Goal: Information Seeking & Learning: Learn about a topic

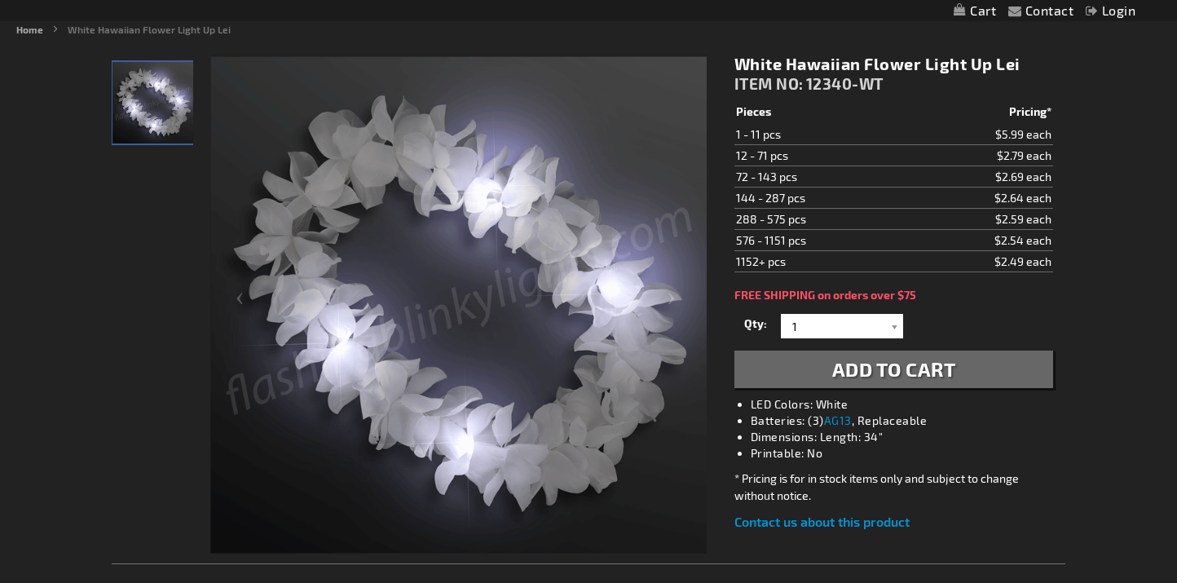
scroll to position [205, 0]
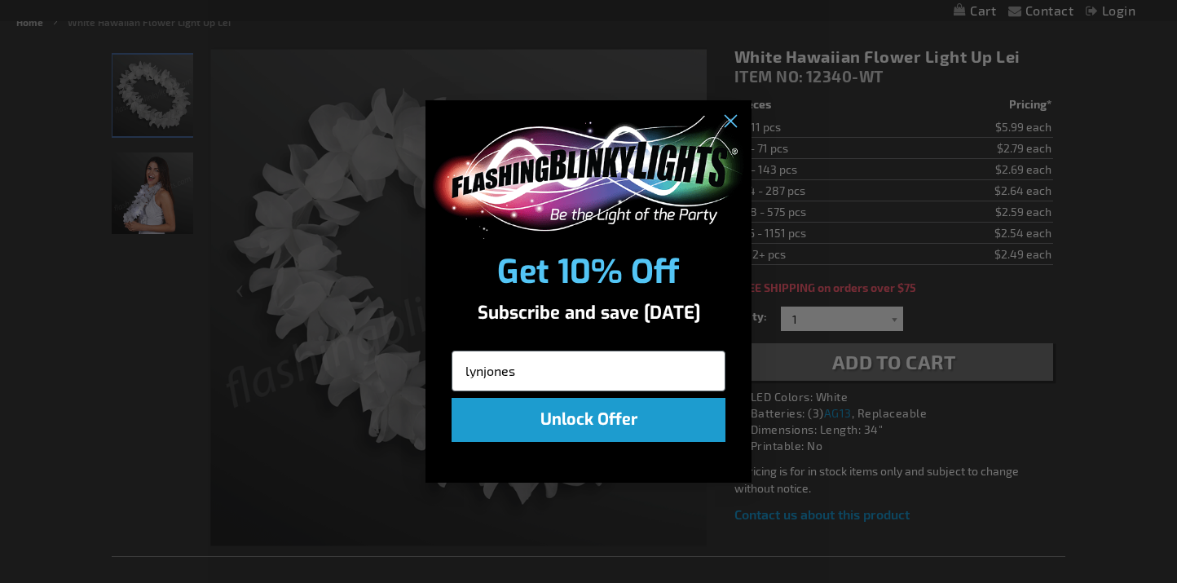
type input "lynjones77@gmail.com"
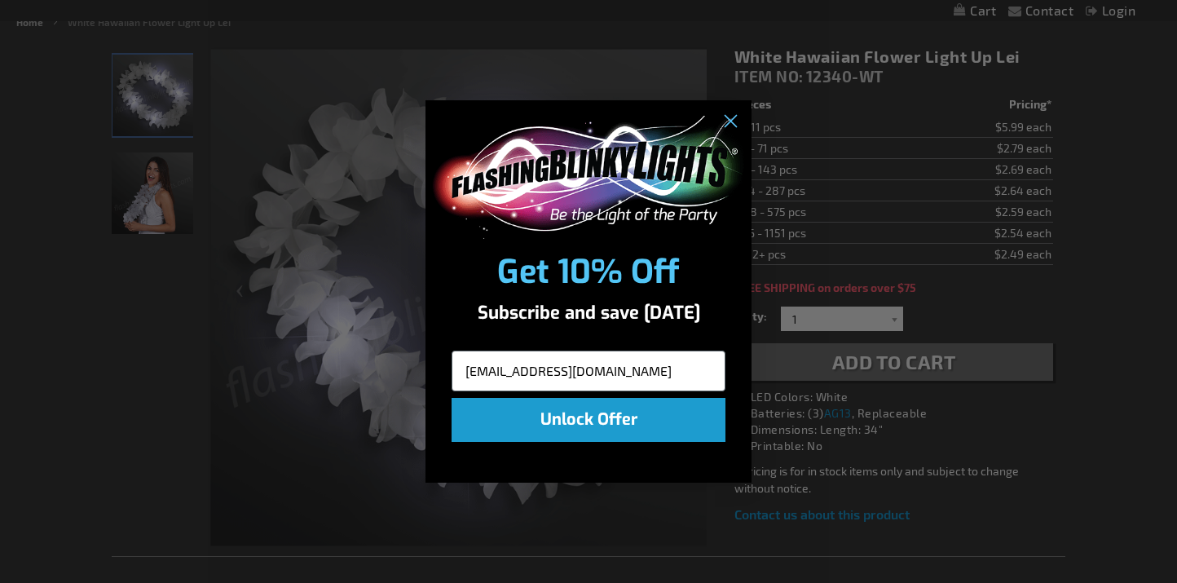
click at [598, 418] on button "Unlock Offer" at bounding box center [589, 420] width 274 height 44
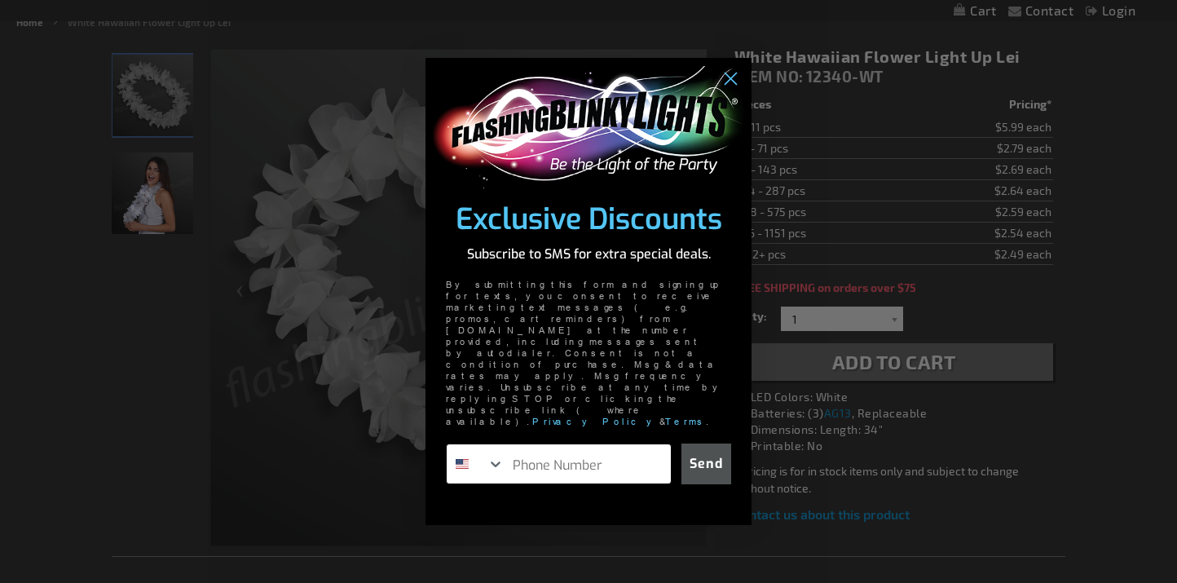
click at [556, 444] on input "Phone Number" at bounding box center [588, 463] width 166 height 39
type input "832-567-2814"
click at [706, 444] on button "Send" at bounding box center [707, 464] width 50 height 41
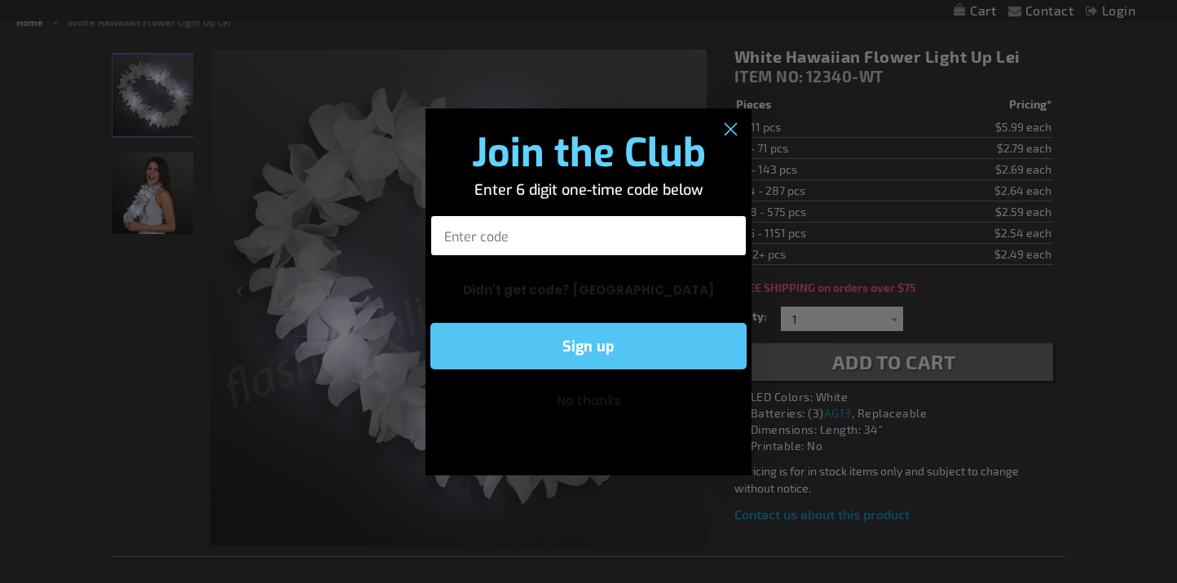
click at [485, 228] on input "Enter code" at bounding box center [588, 235] width 316 height 41
click at [497, 230] on input "Enter code" at bounding box center [588, 235] width 316 height 41
click at [734, 127] on circle "Close dialog" at bounding box center [730, 129] width 27 height 27
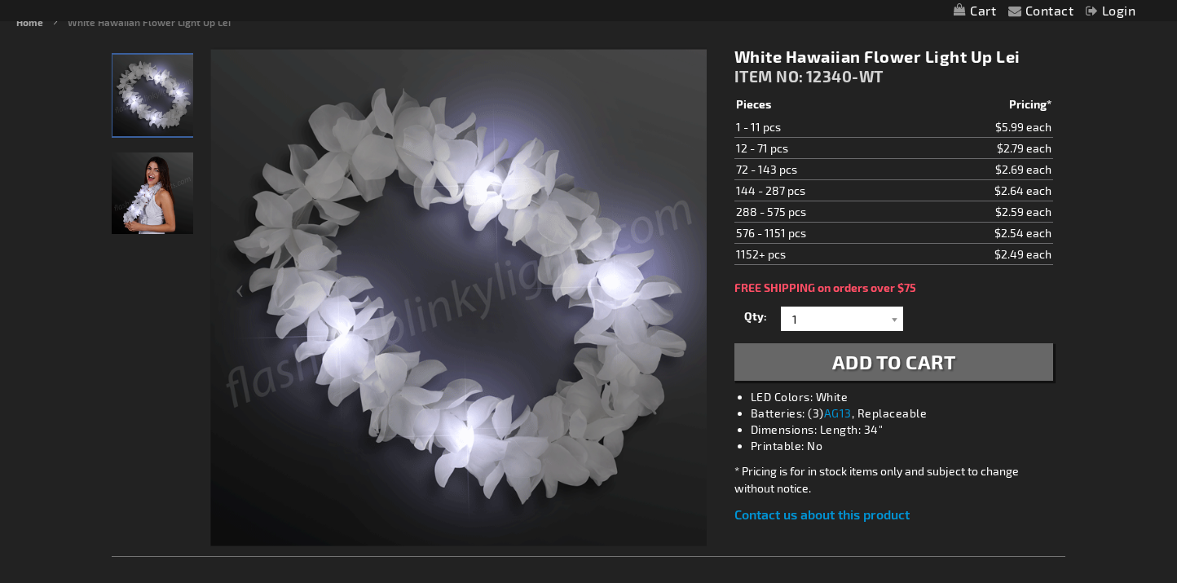
scroll to position [212, 0]
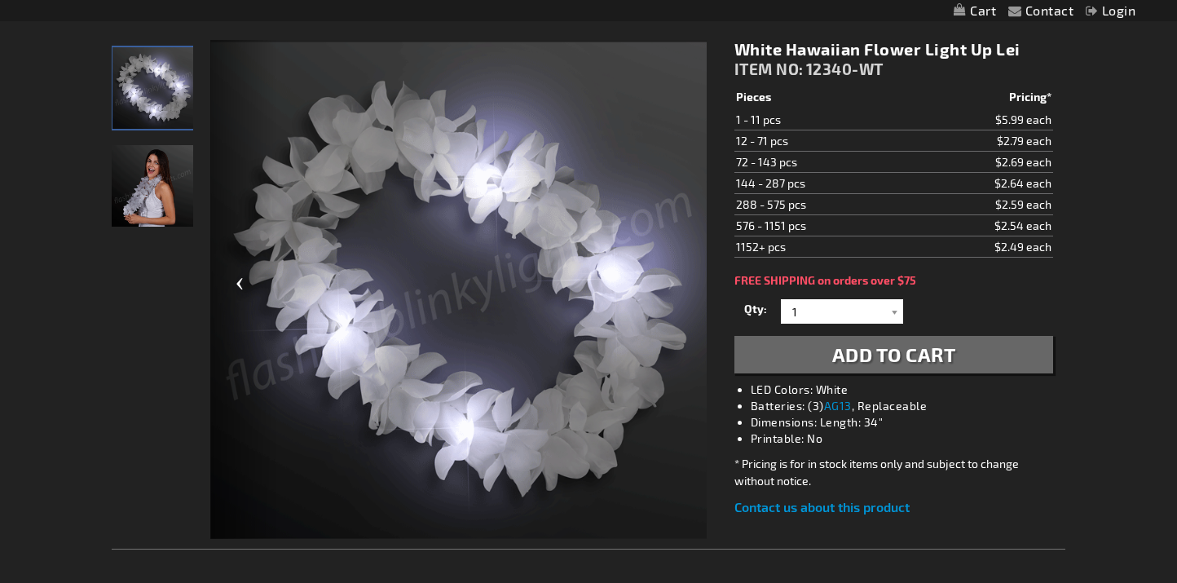
click at [268, 134] on div "Previous" at bounding box center [242, 290] width 65 height 501
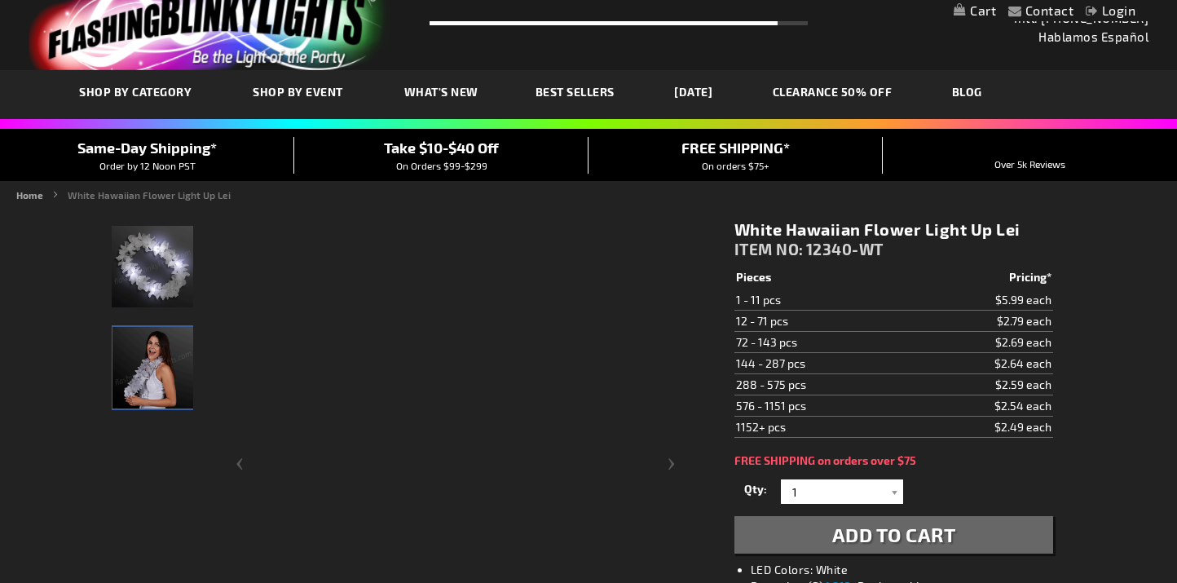
scroll to position [0, 0]
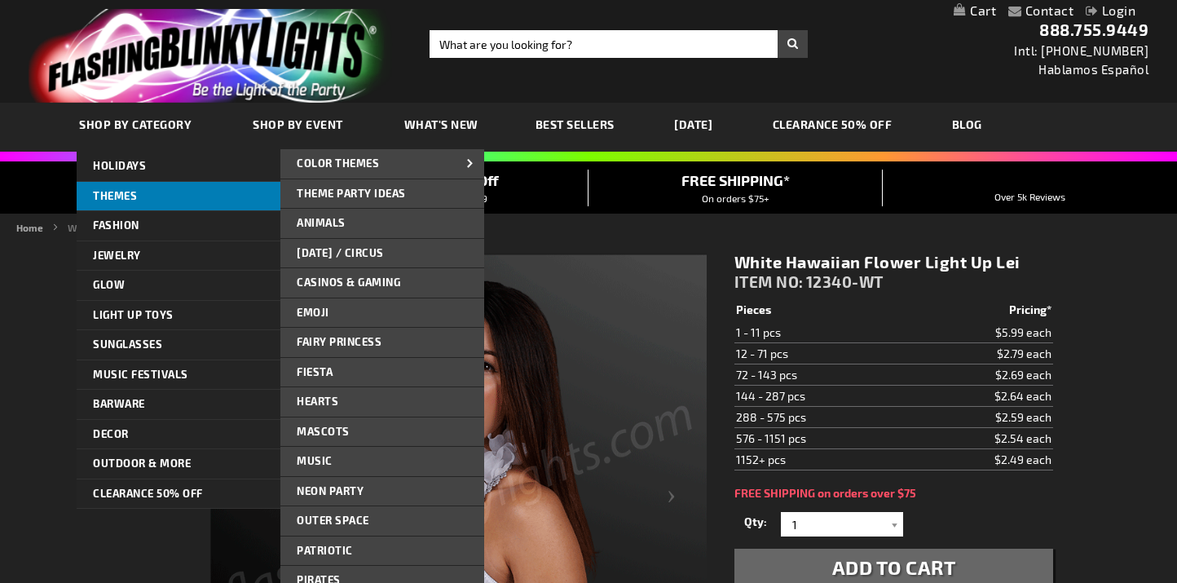
click at [126, 190] on span "THEMES" at bounding box center [115, 195] width 44 height 13
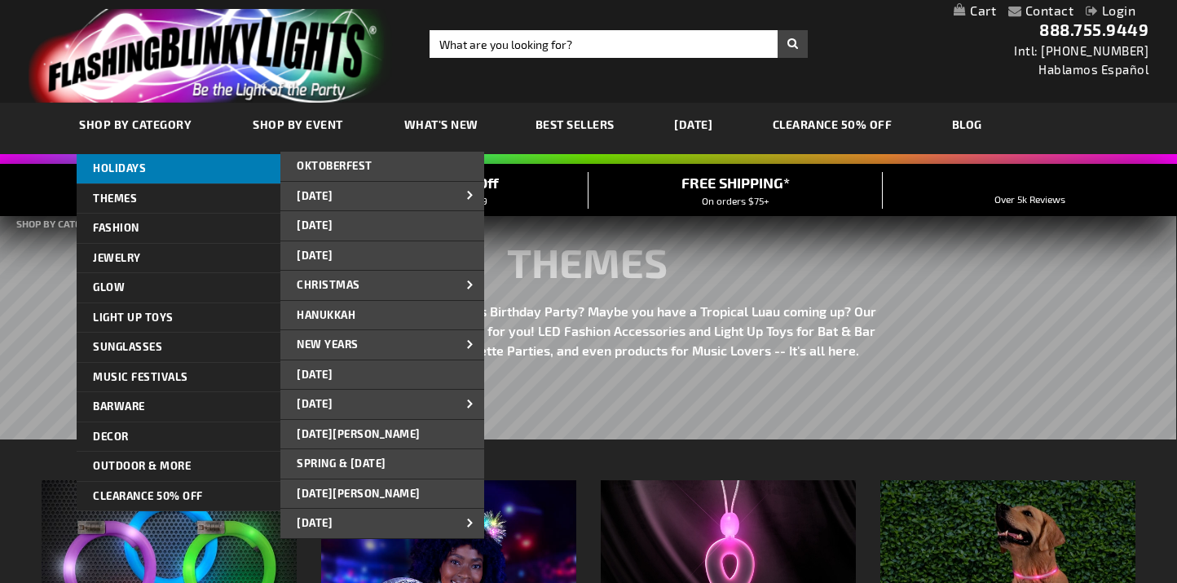
click at [124, 168] on span "HOLIDAYS" at bounding box center [119, 167] width 53 height 13
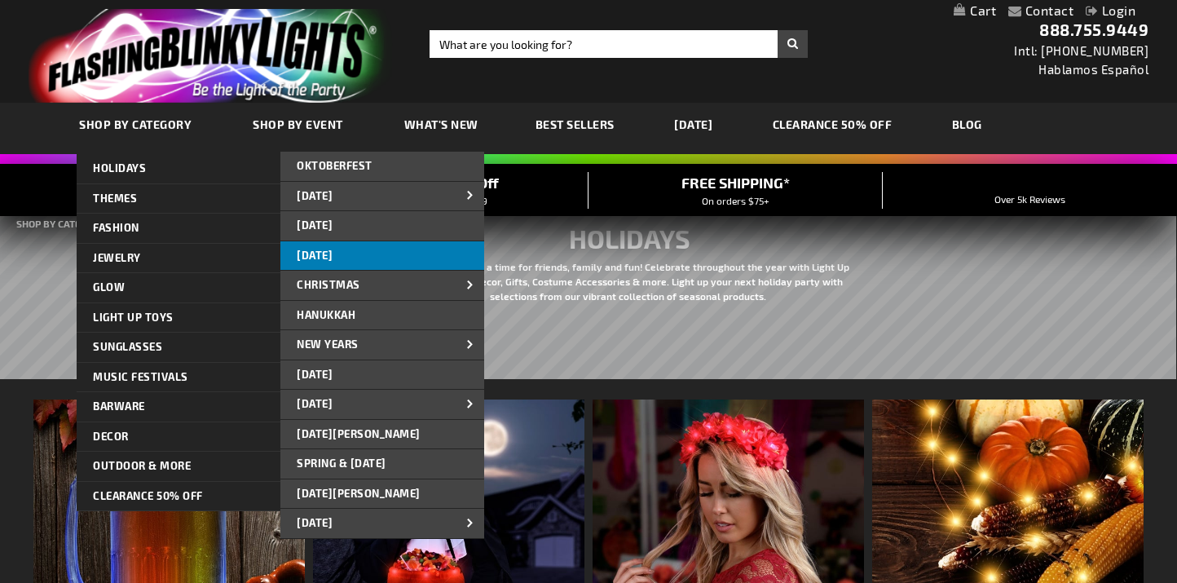
click at [333, 255] on span "[DATE]" at bounding box center [315, 255] width 36 height 13
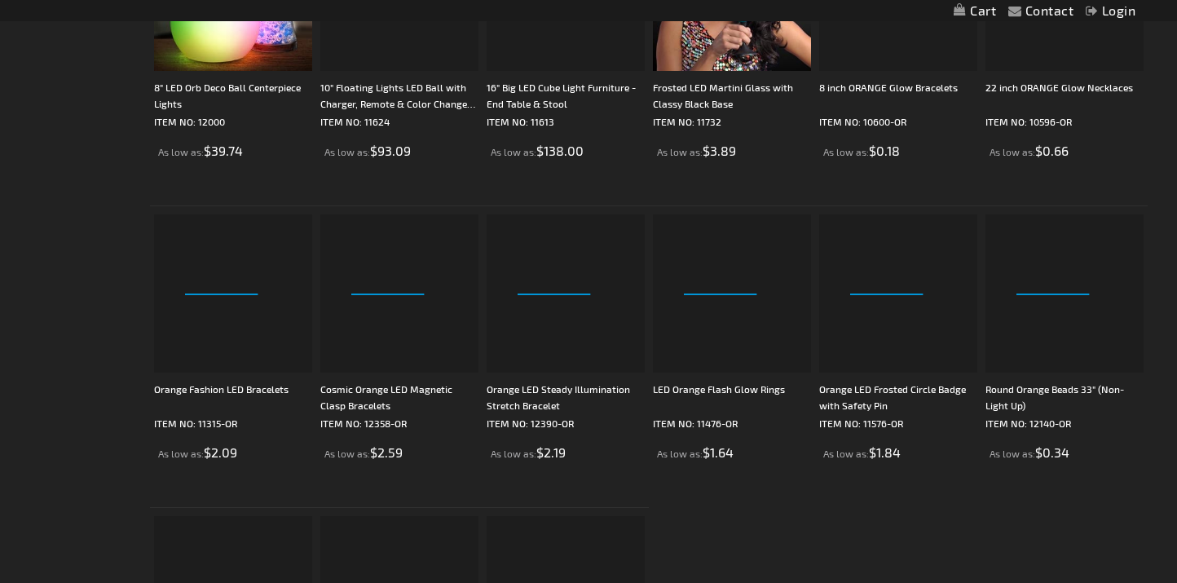
scroll to position [2560, 0]
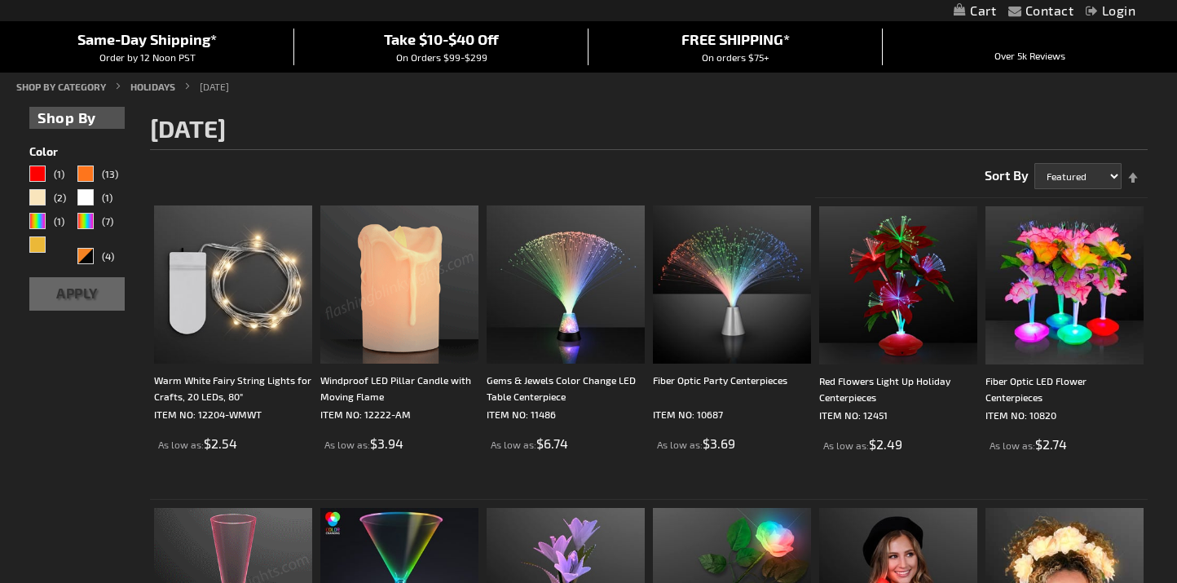
scroll to position [0, 0]
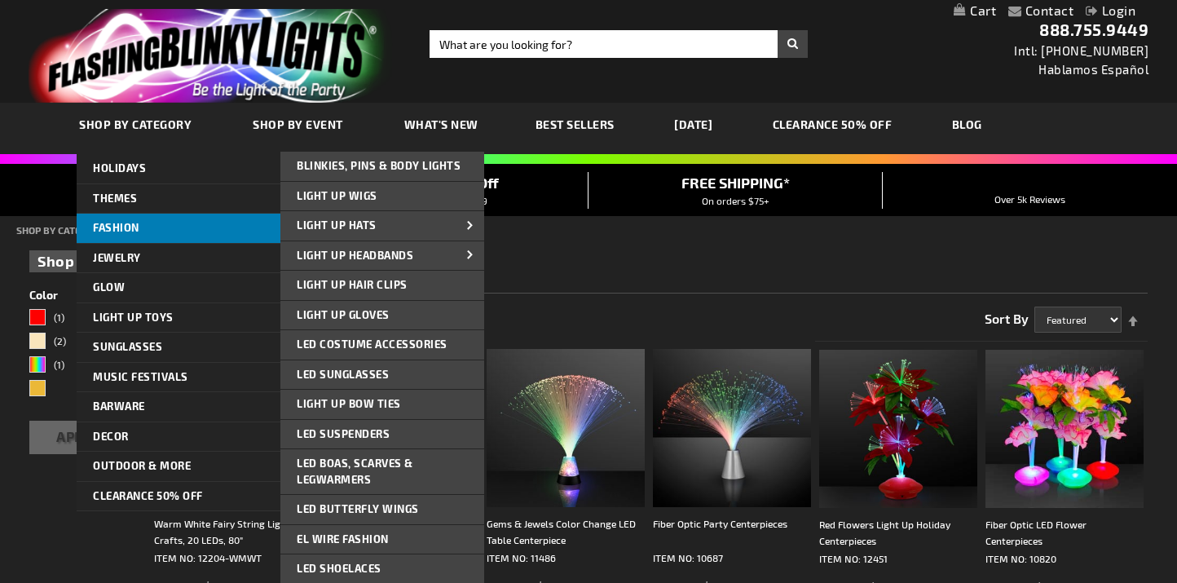
click at [123, 228] on span "FASHION" at bounding box center [116, 227] width 46 height 13
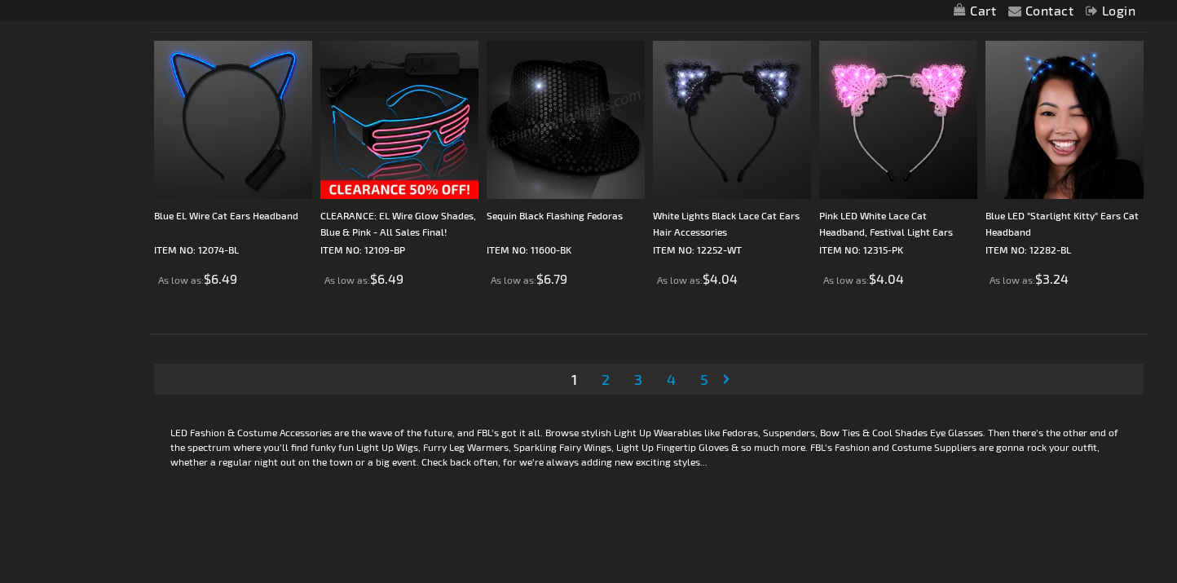
scroll to position [3172, 0]
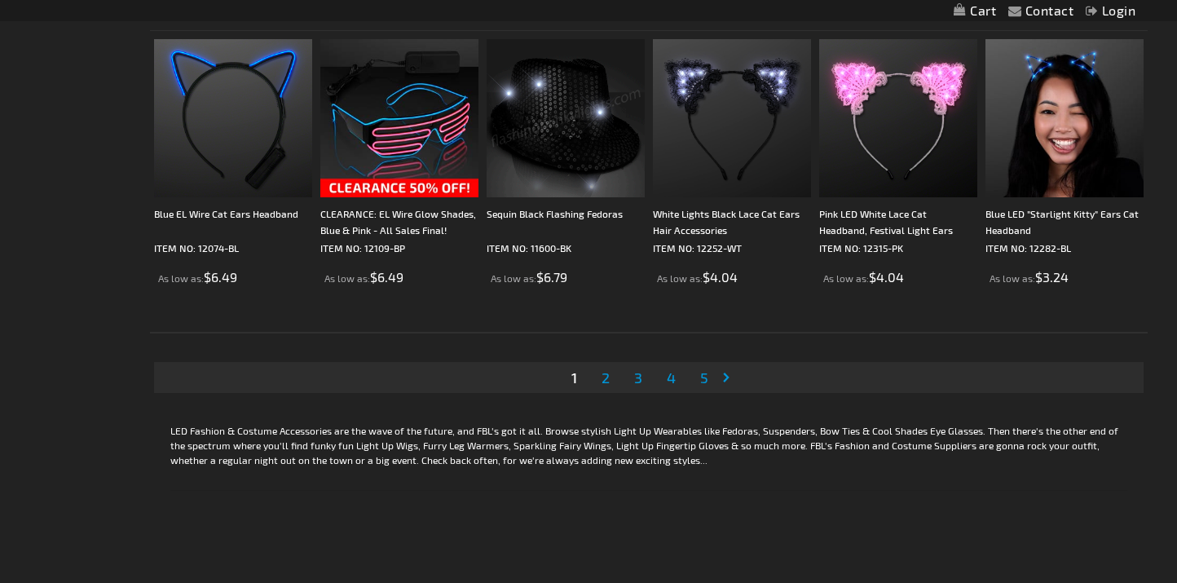
click at [606, 379] on span "2" at bounding box center [606, 378] width 8 height 18
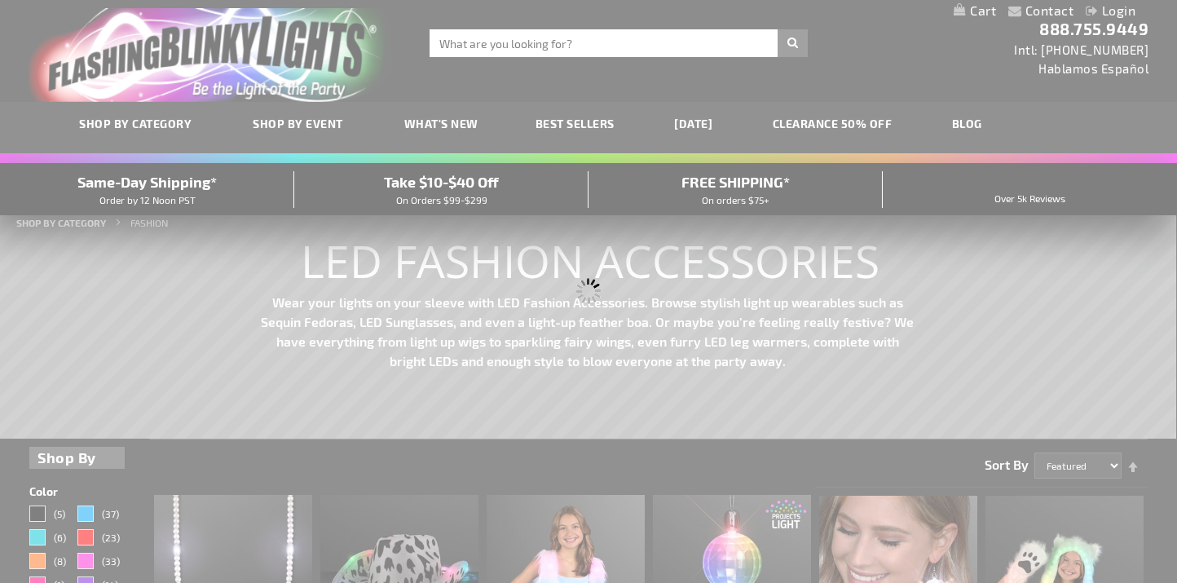
scroll to position [0, 0]
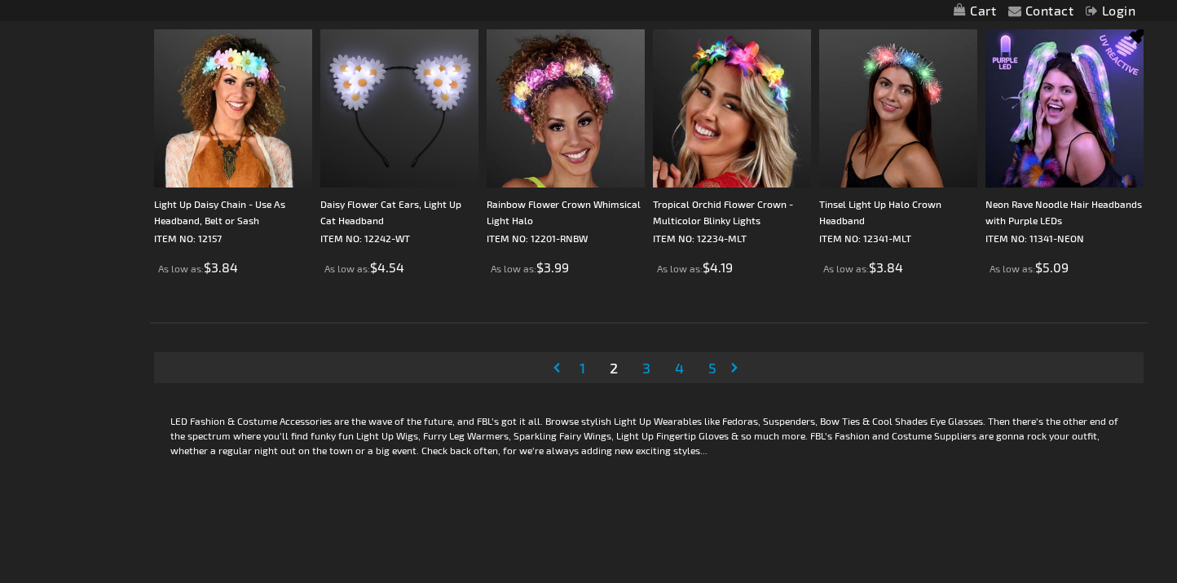
scroll to position [3185, 0]
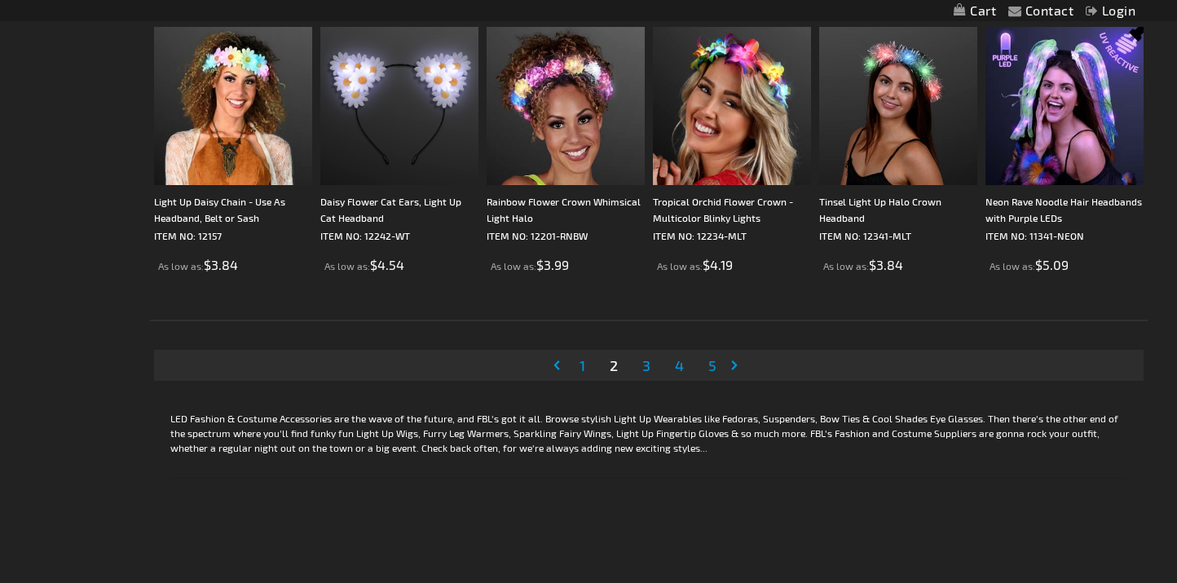
click at [658, 367] on li "Page 3" at bounding box center [646, 365] width 31 height 31
click at [652, 368] on link "Page 3" at bounding box center [646, 364] width 15 height 24
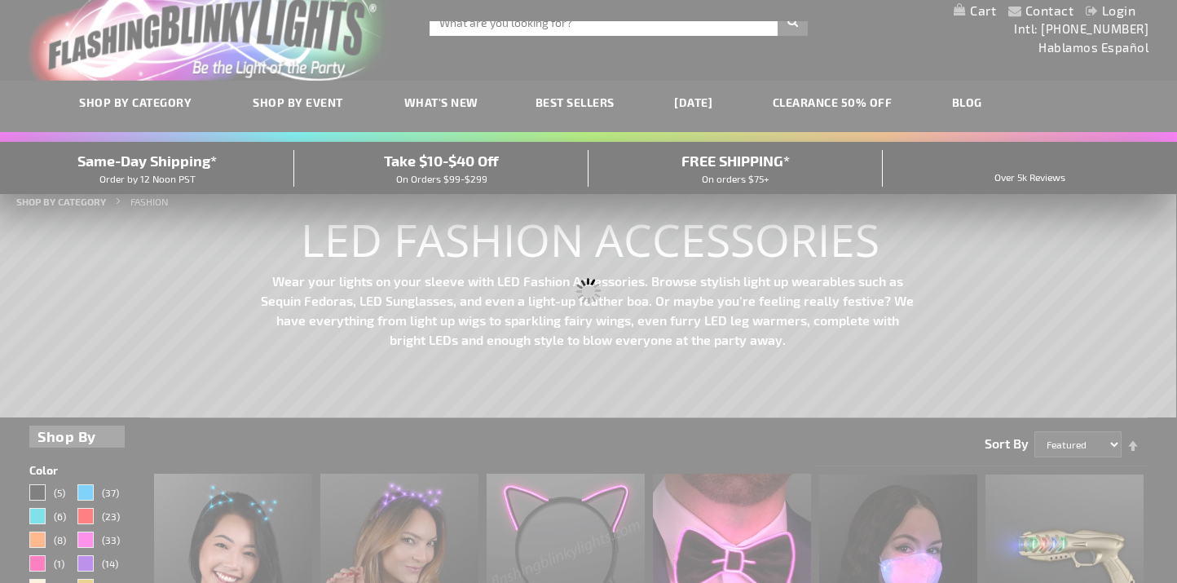
scroll to position [0, 0]
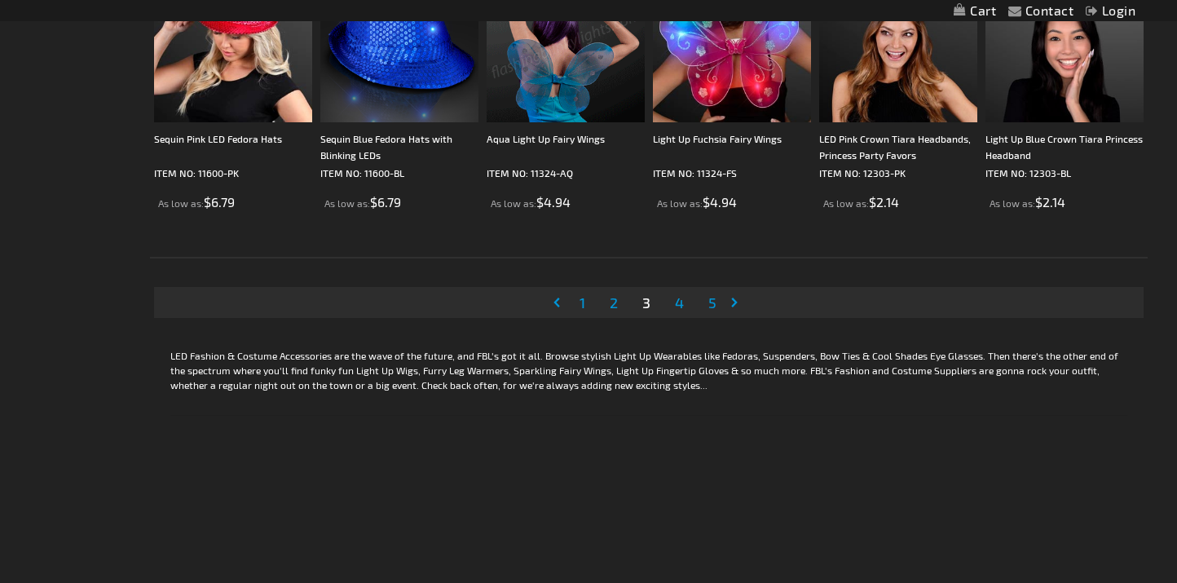
scroll to position [3252, 0]
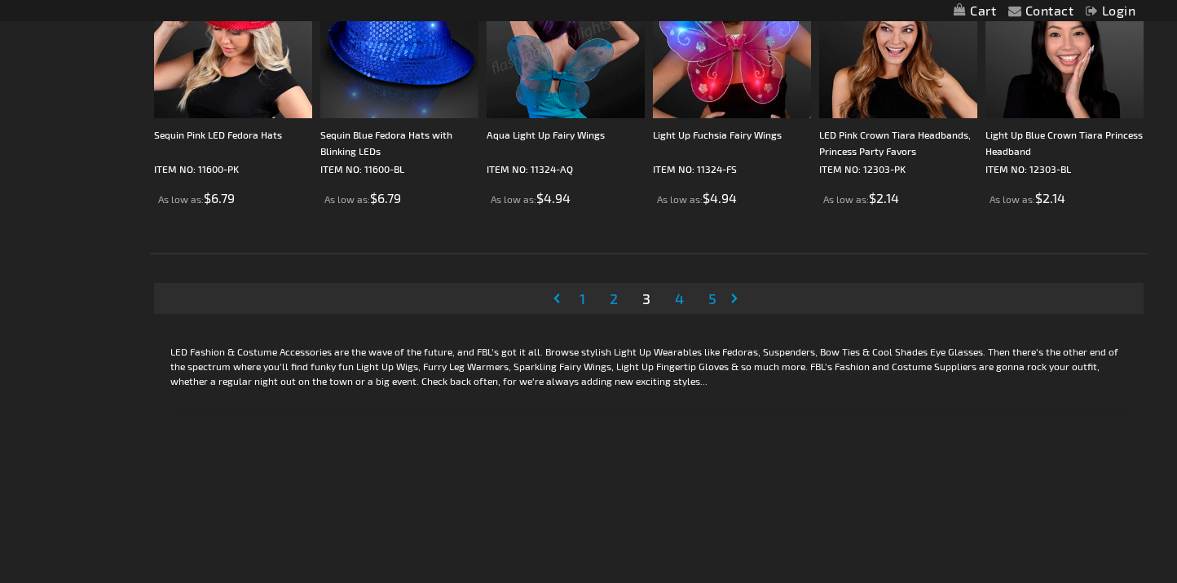
click at [683, 301] on span "4" at bounding box center [679, 298] width 9 height 18
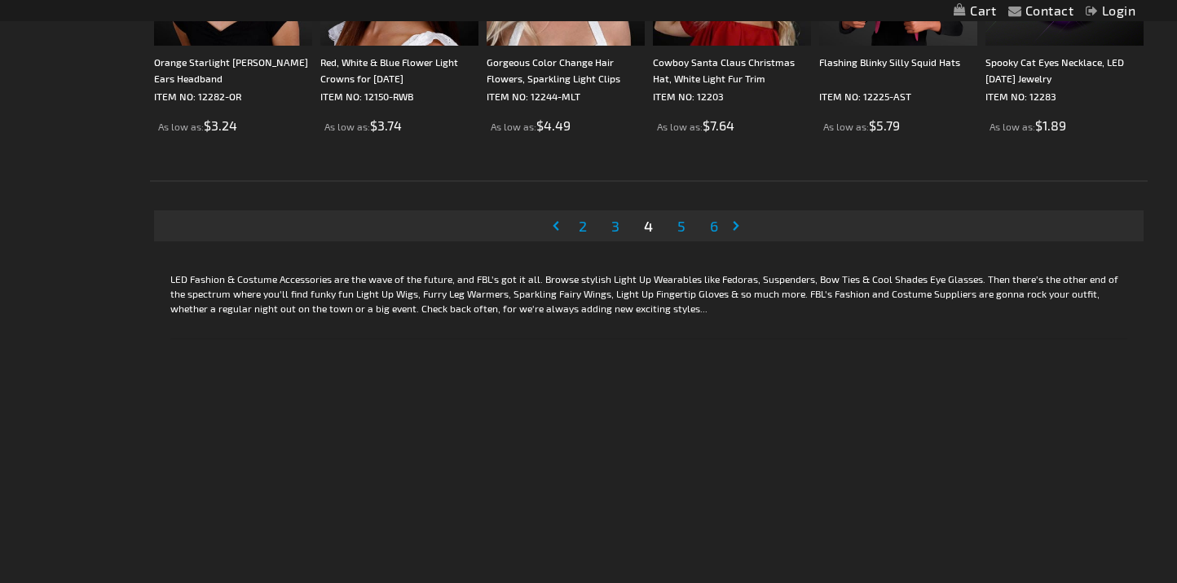
scroll to position [3376, 0]
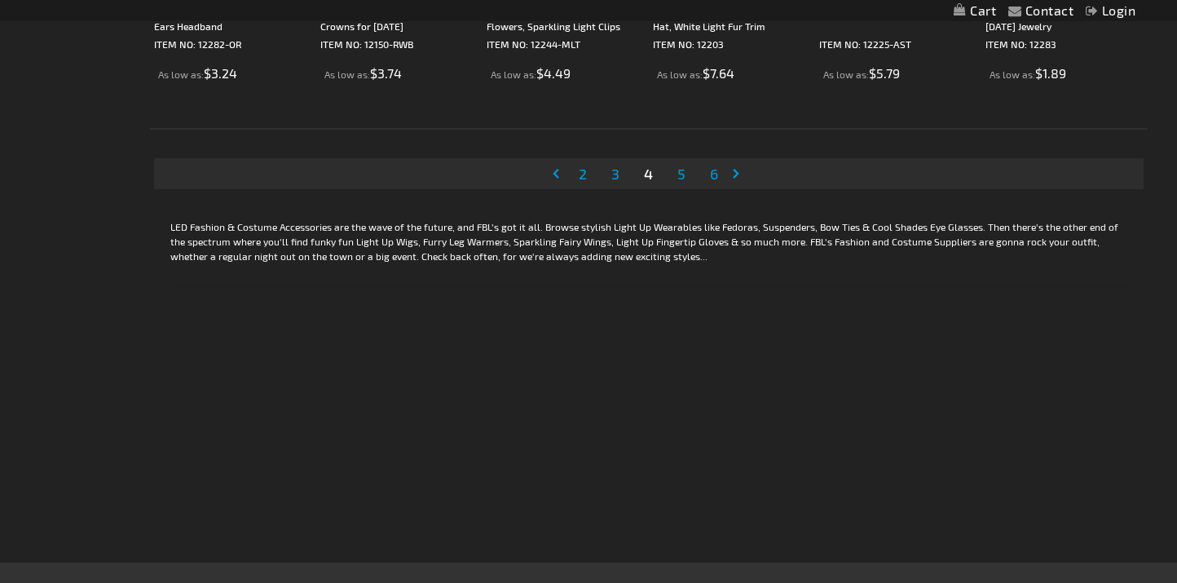
click at [681, 174] on span "5" at bounding box center [682, 174] width 8 height 18
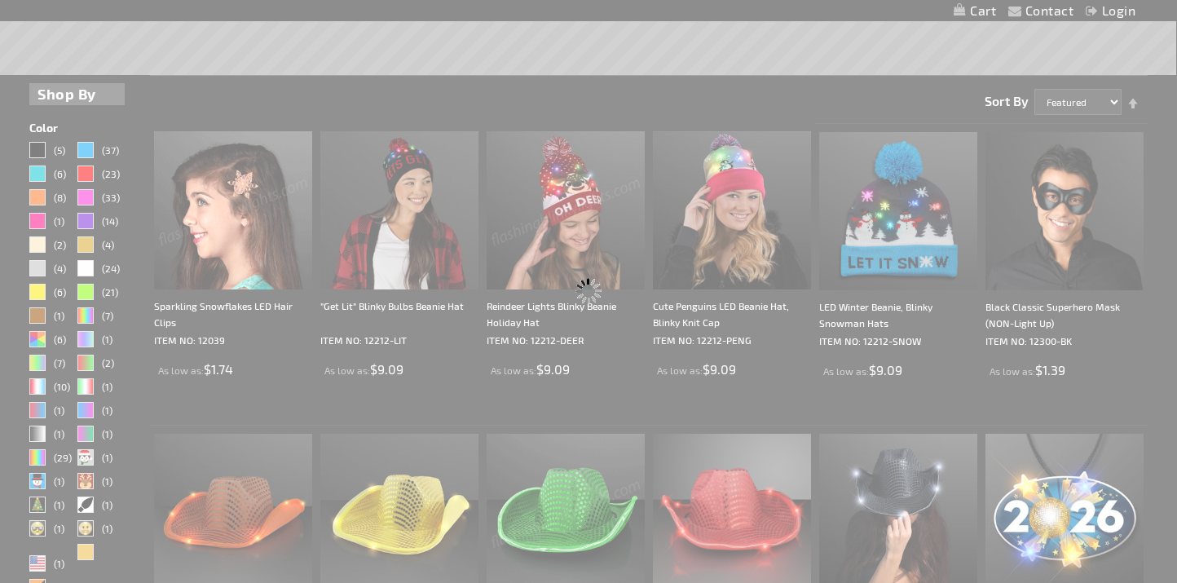
scroll to position [103, 0]
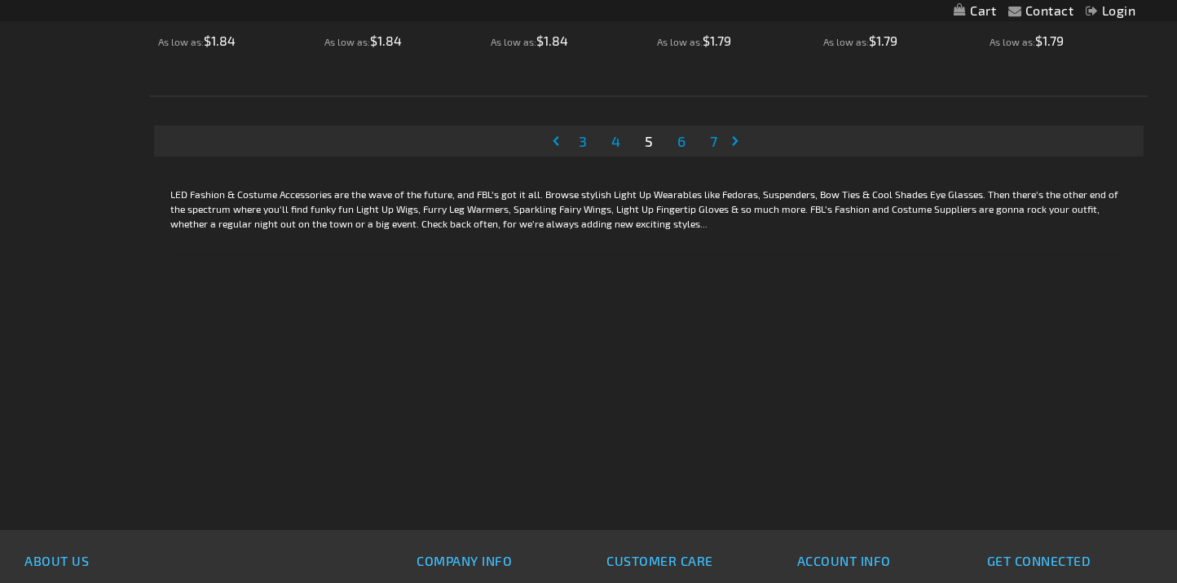
scroll to position [3410, 0]
click at [680, 143] on span "6" at bounding box center [682, 140] width 8 height 18
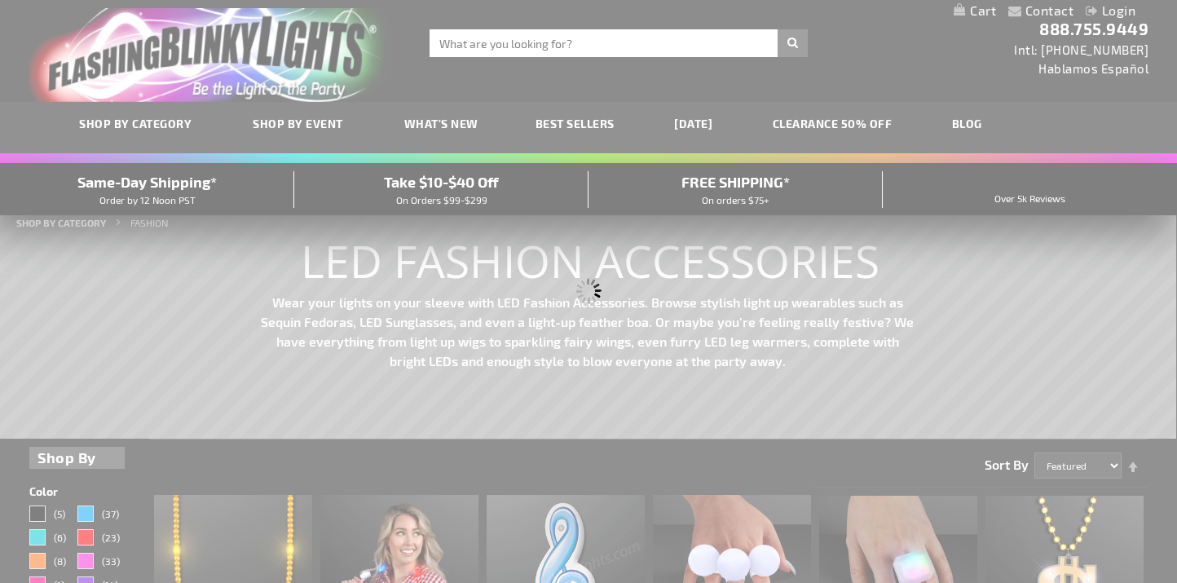
scroll to position [0, 0]
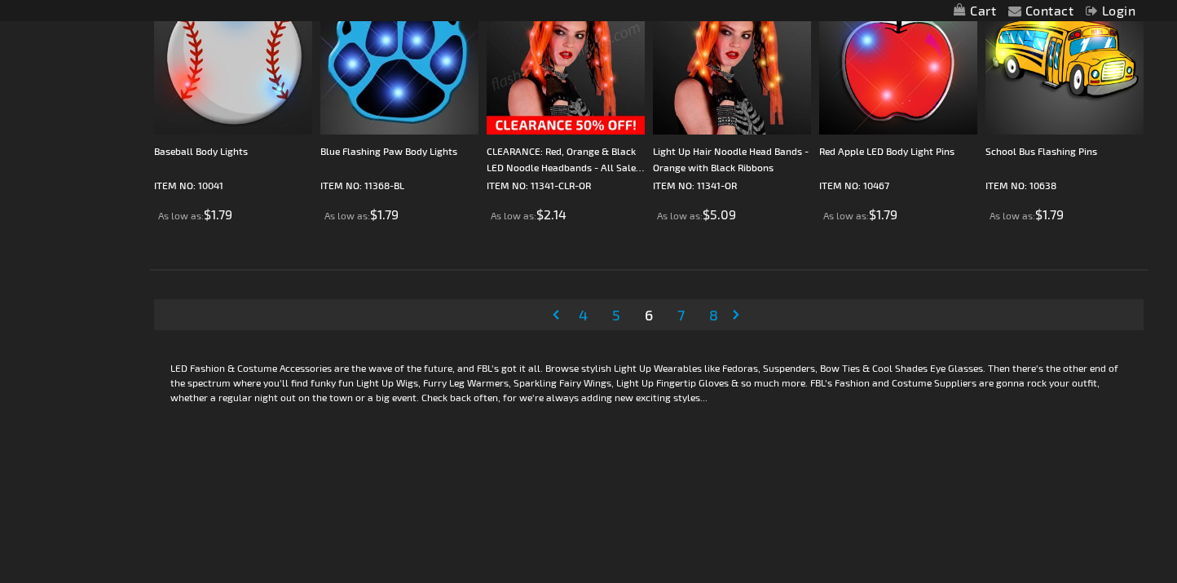
scroll to position [3237, 0]
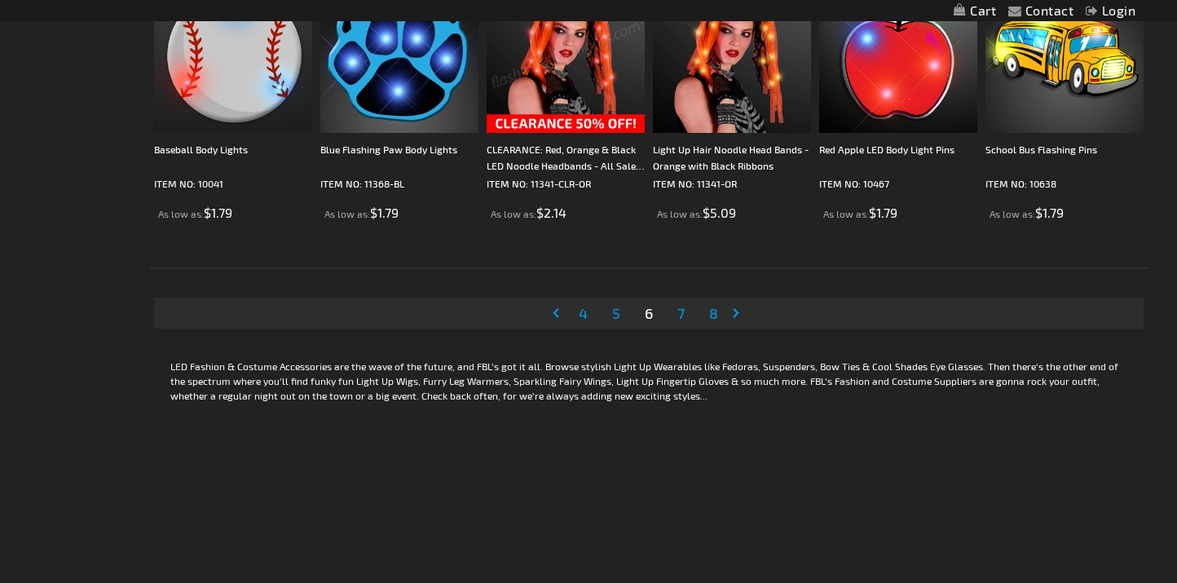
click at [685, 312] on link "Page 7" at bounding box center [681, 313] width 14 height 24
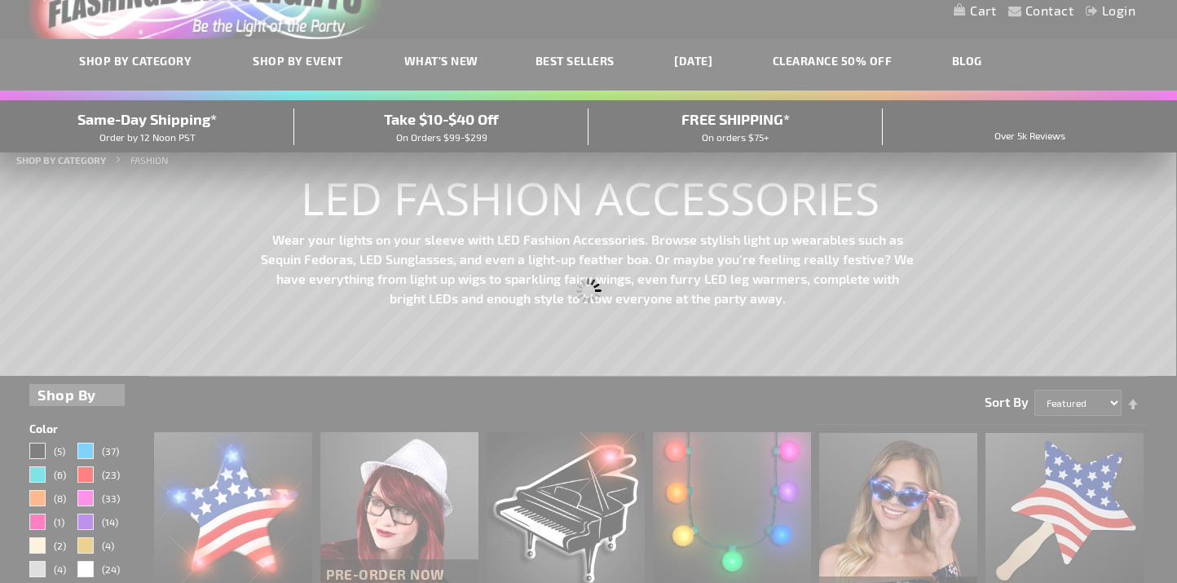
scroll to position [15, 0]
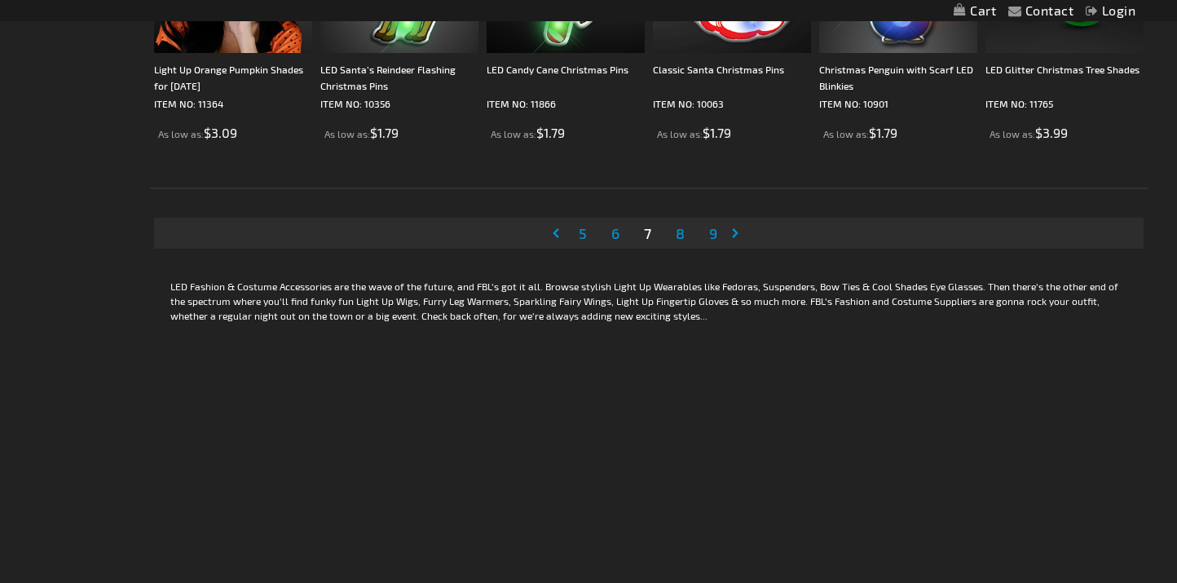
scroll to position [3319, 0]
click at [678, 227] on span "8" at bounding box center [680, 231] width 9 height 18
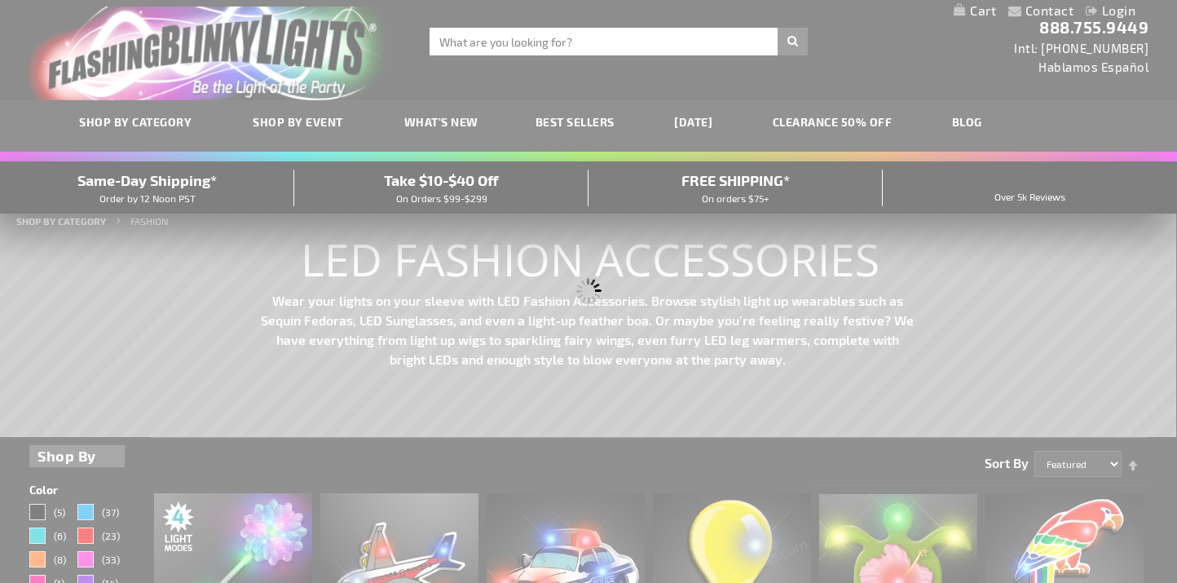
scroll to position [0, 0]
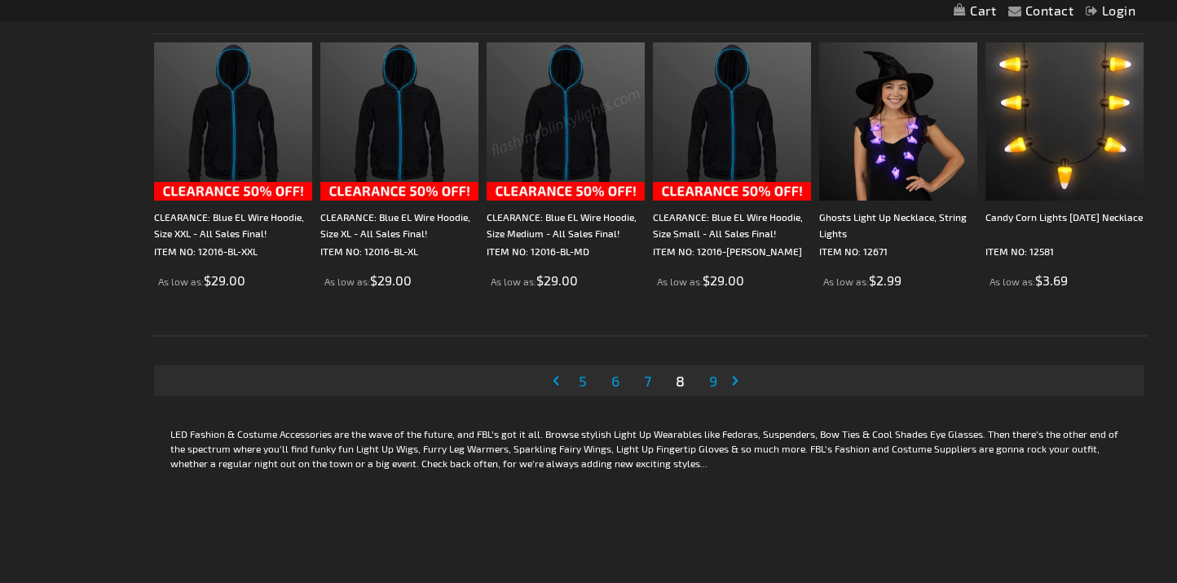
scroll to position [3171, 0]
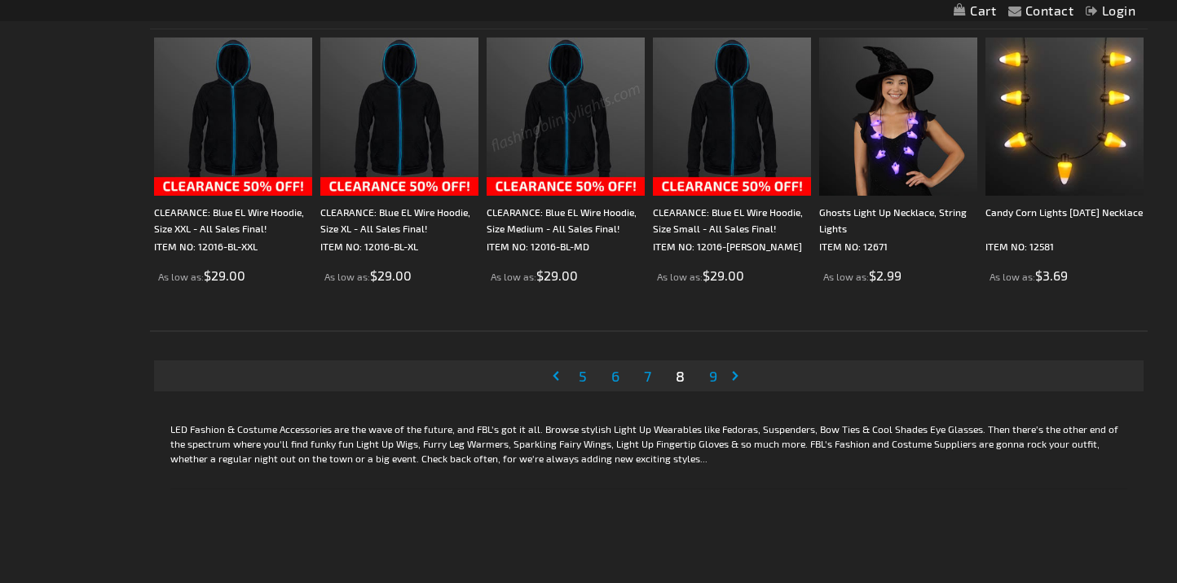
click at [715, 378] on span "9" at bounding box center [713, 376] width 8 height 18
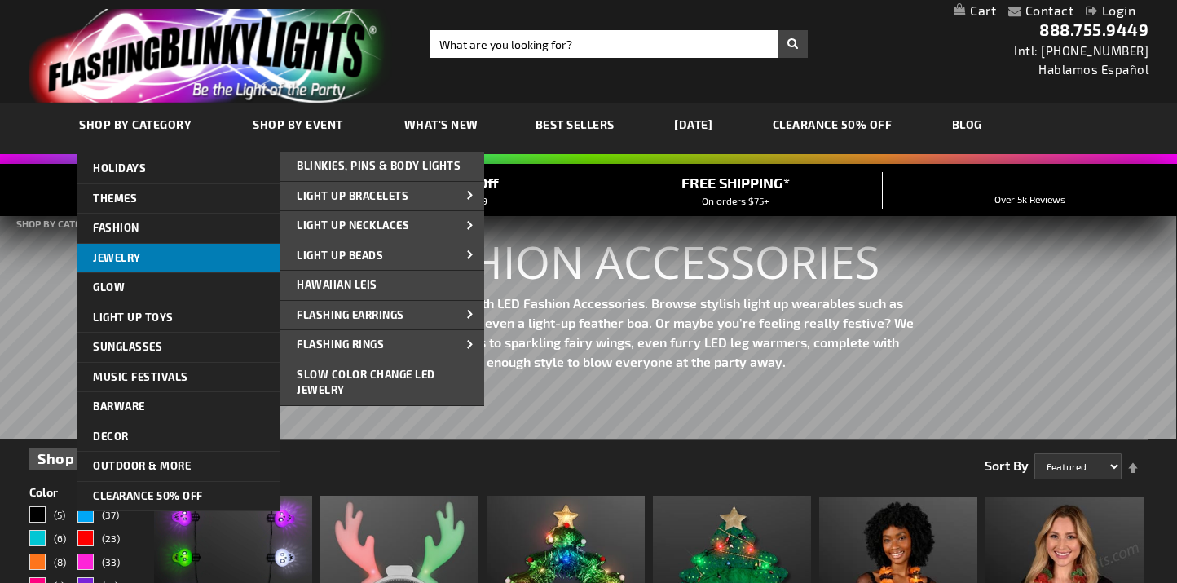
click at [121, 249] on link "Jewelry" at bounding box center [179, 258] width 204 height 29
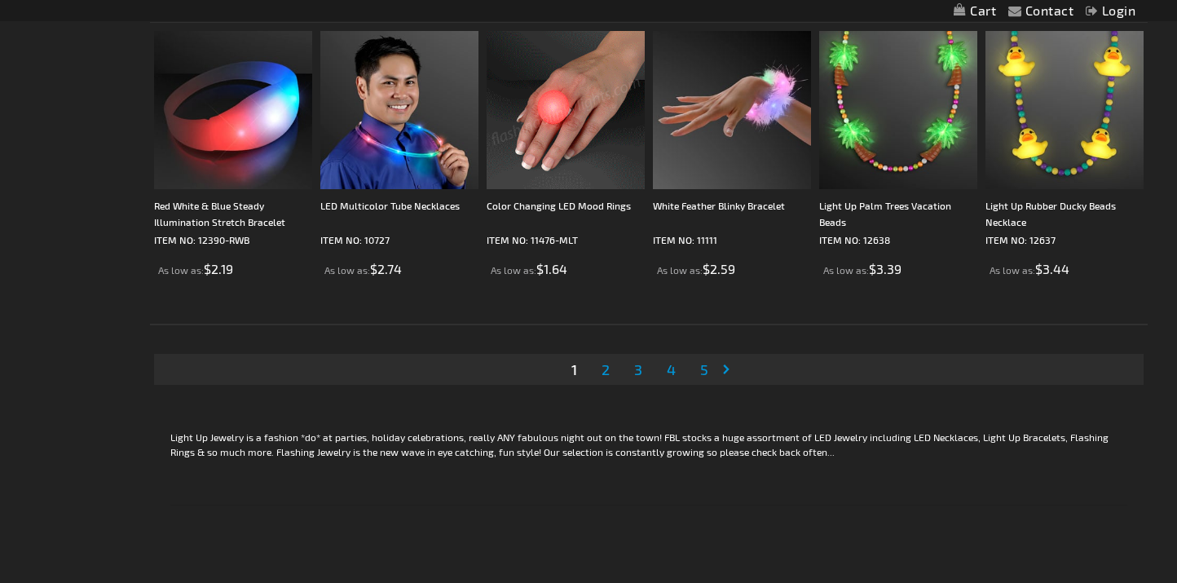
scroll to position [3186, 0]
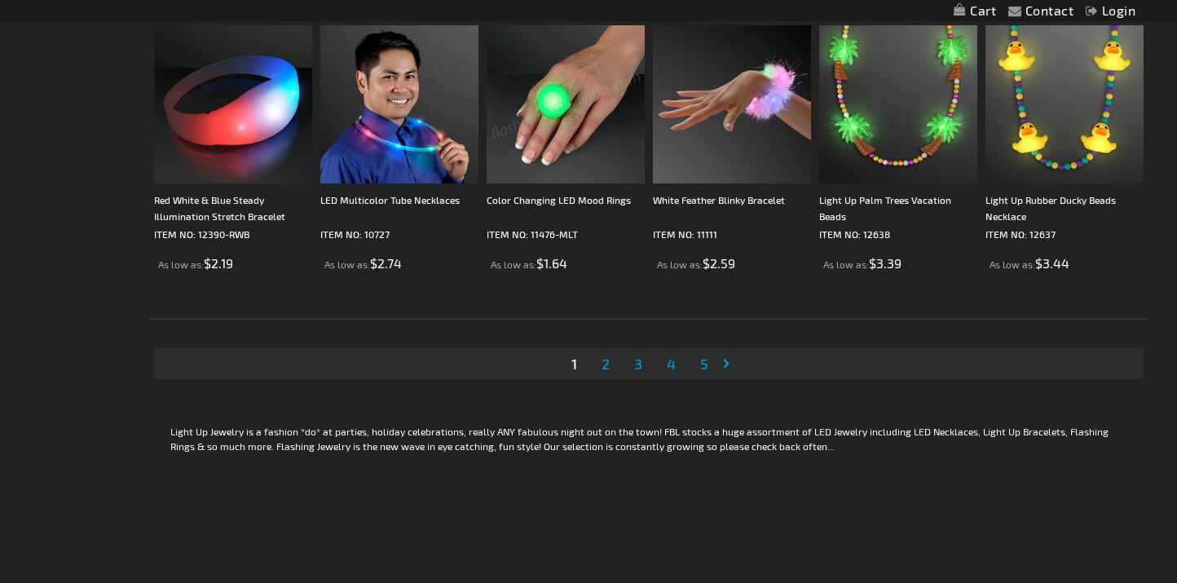
click at [607, 367] on span "2" at bounding box center [606, 364] width 8 height 18
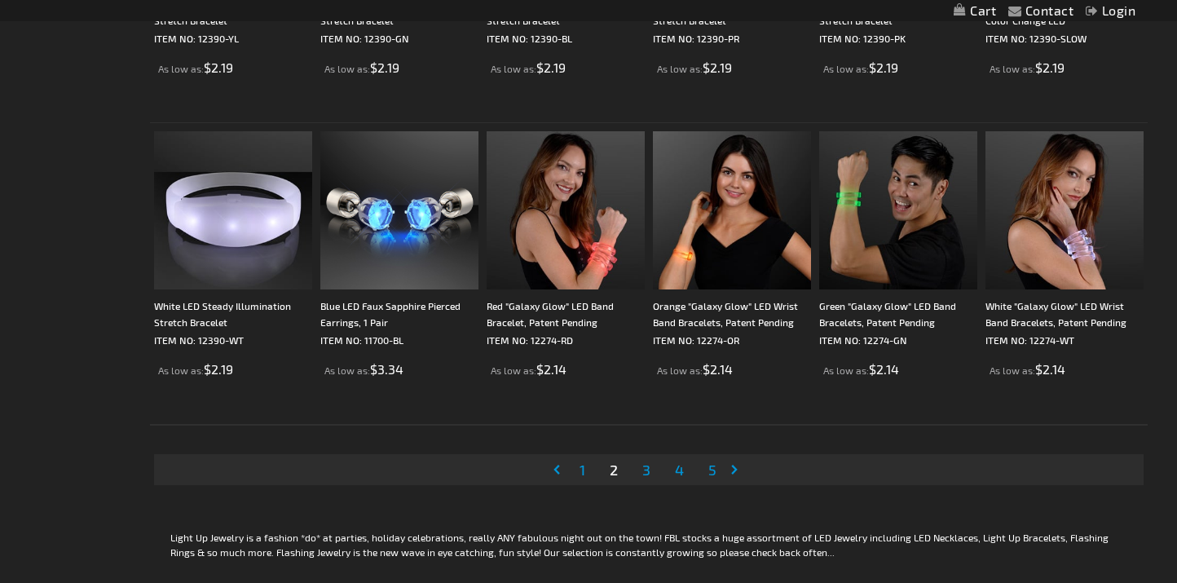
scroll to position [3083, 0]
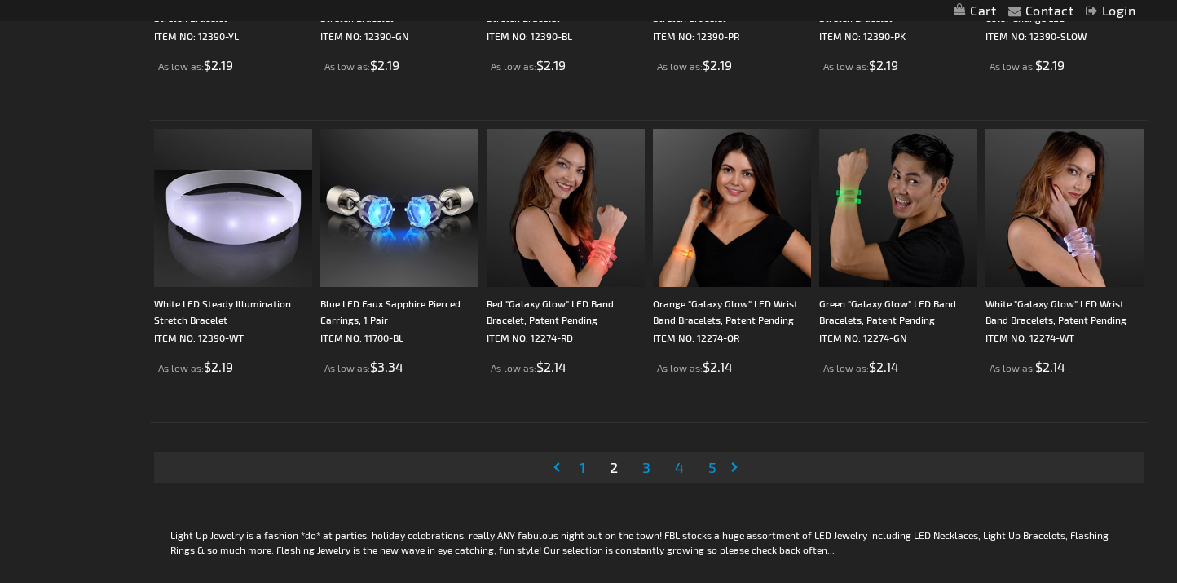
click at [651, 465] on span "3" at bounding box center [646, 467] width 8 height 18
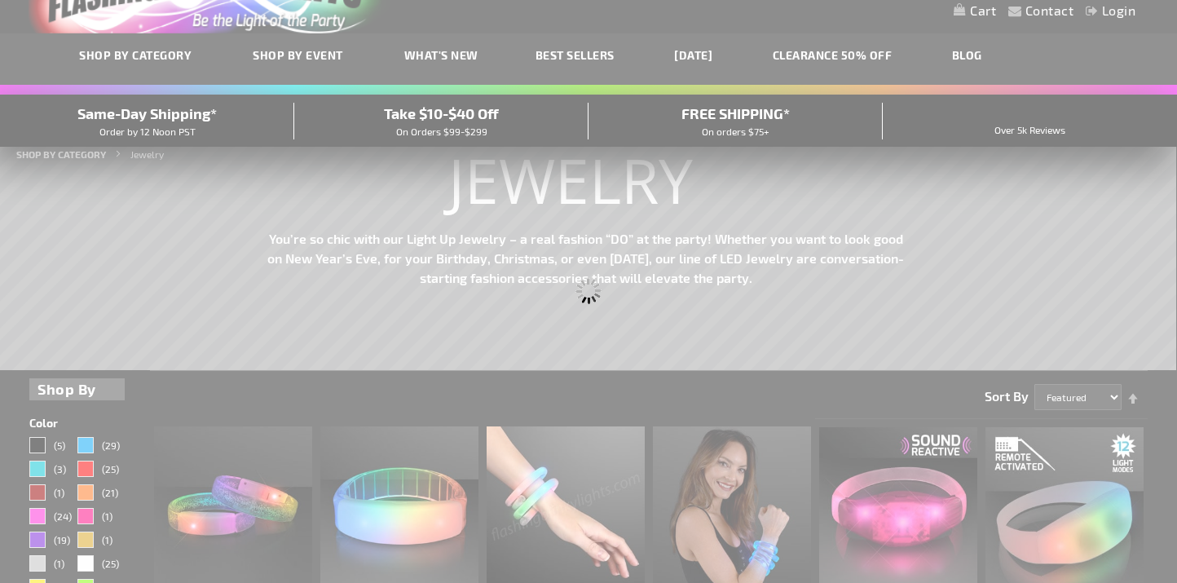
scroll to position [17, 0]
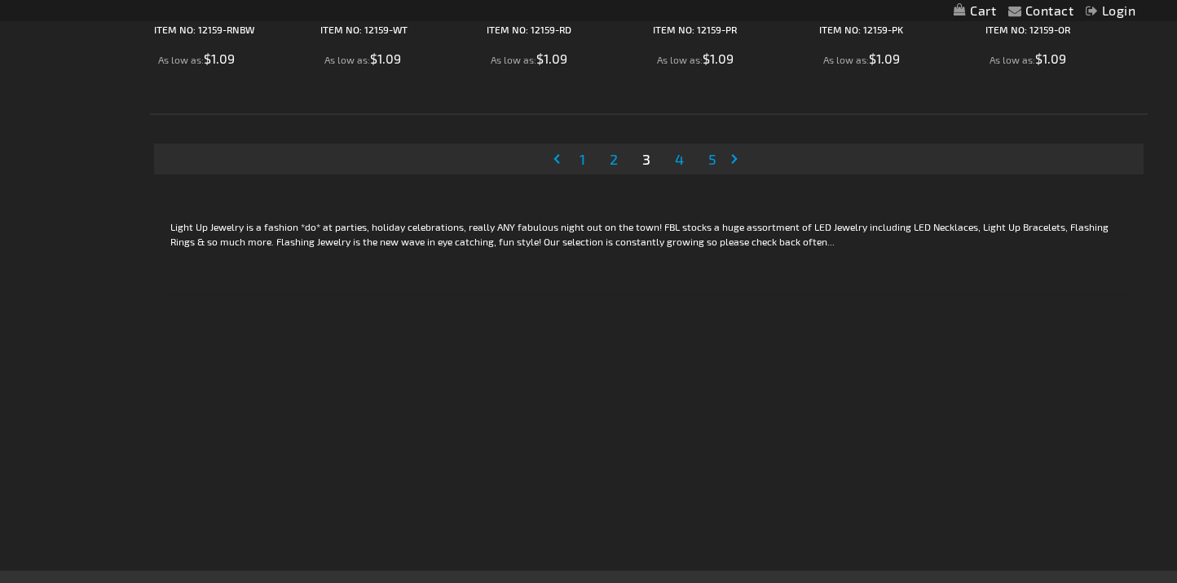
click at [687, 161] on link "Page 4" at bounding box center [679, 159] width 15 height 24
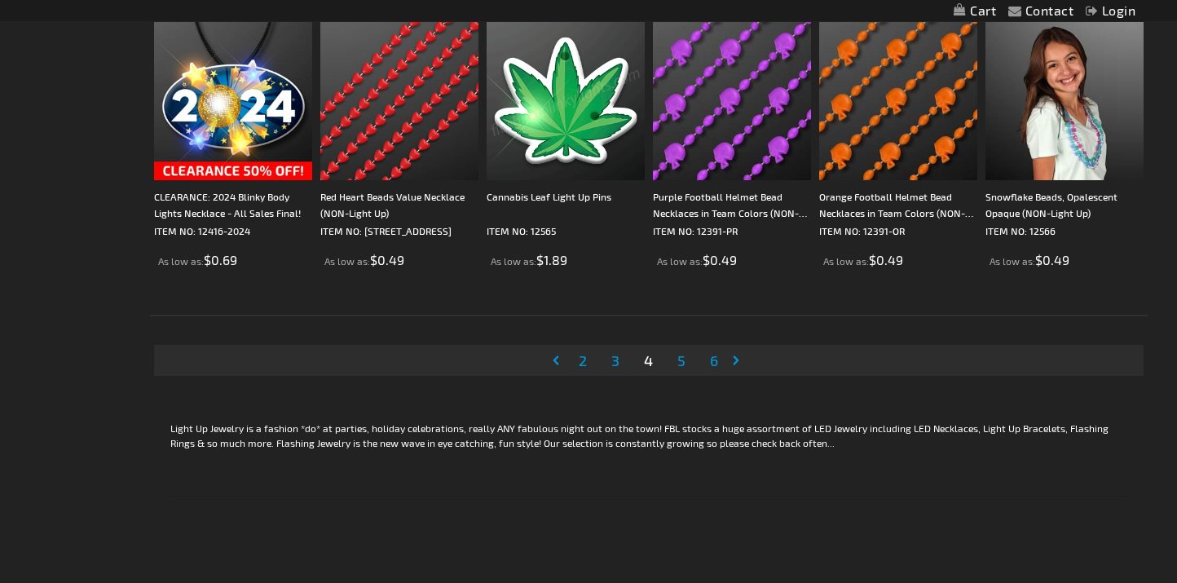
scroll to position [3195, 0]
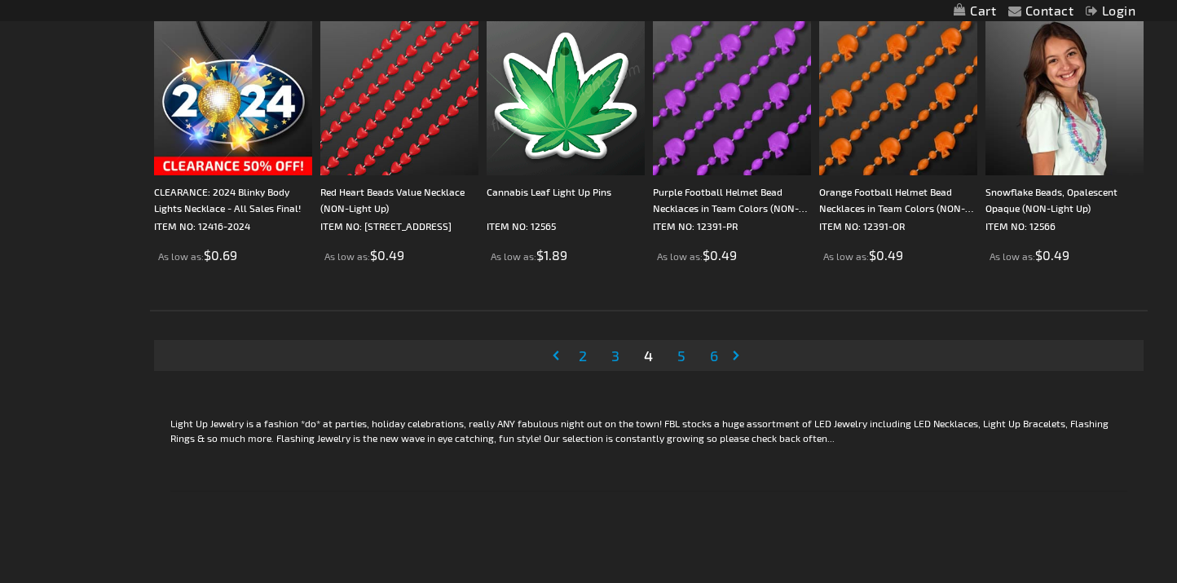
click at [687, 353] on link "Page 5" at bounding box center [681, 355] width 15 height 24
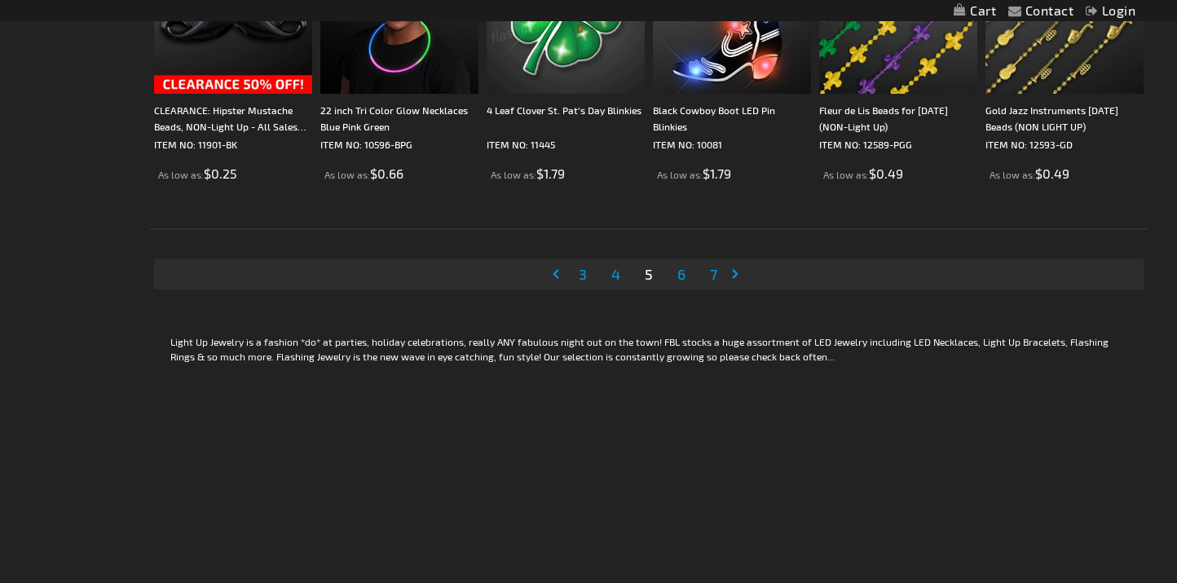
scroll to position [3283, 0]
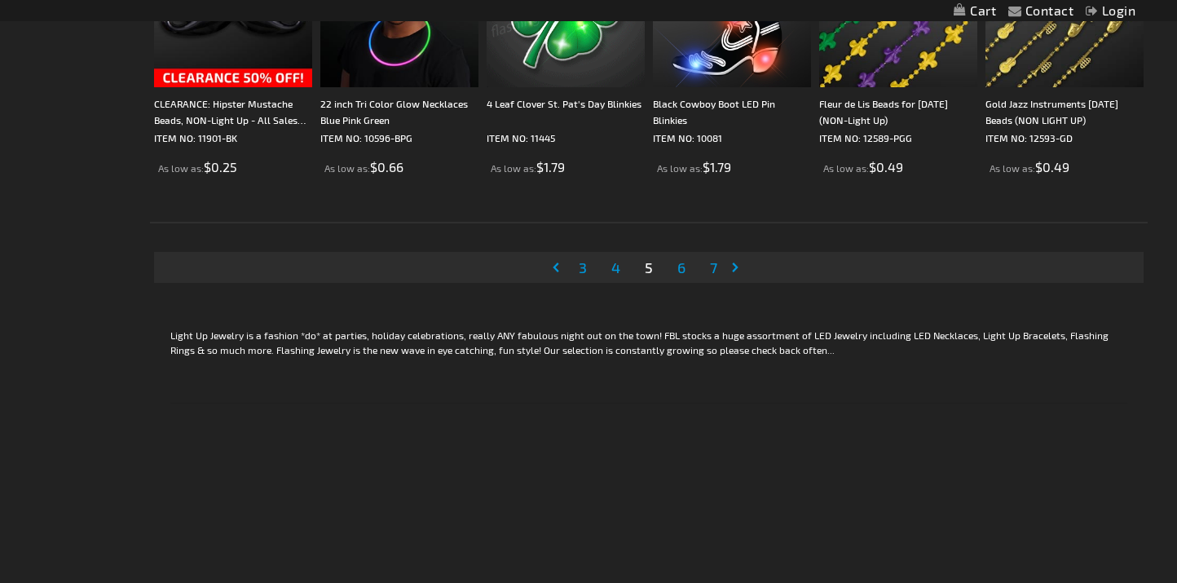
click at [681, 270] on span "6" at bounding box center [682, 267] width 8 height 18
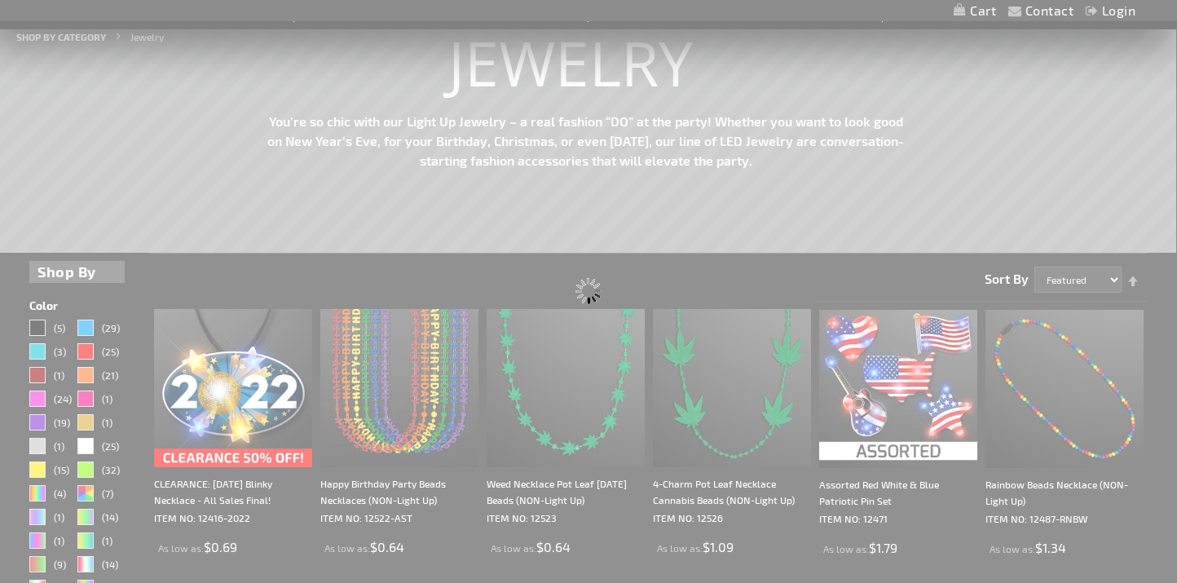
scroll to position [78, 0]
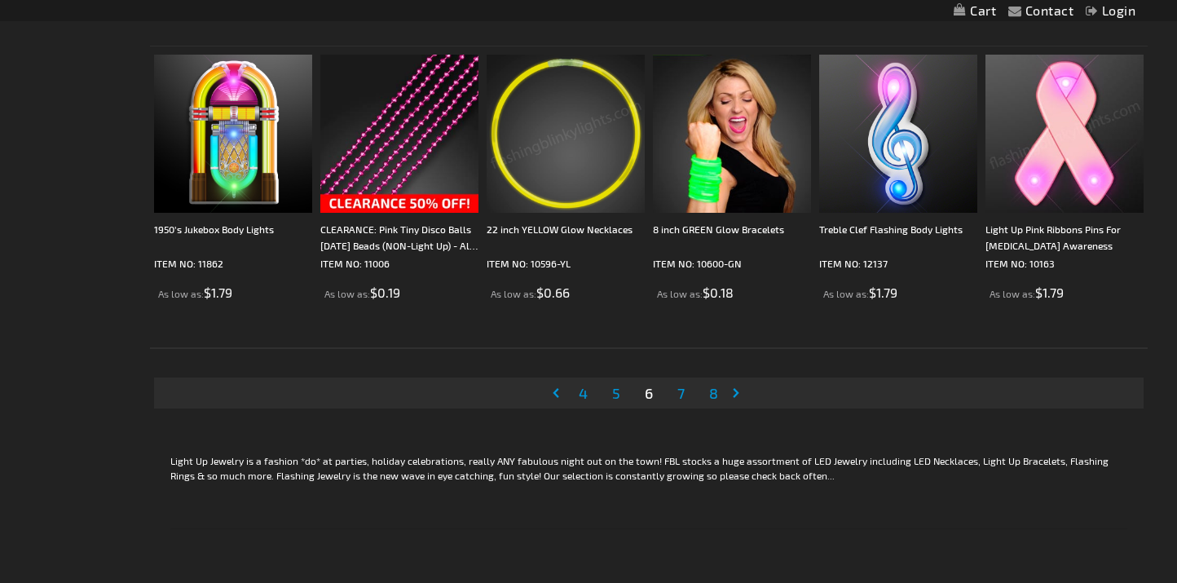
scroll to position [3186, 0]
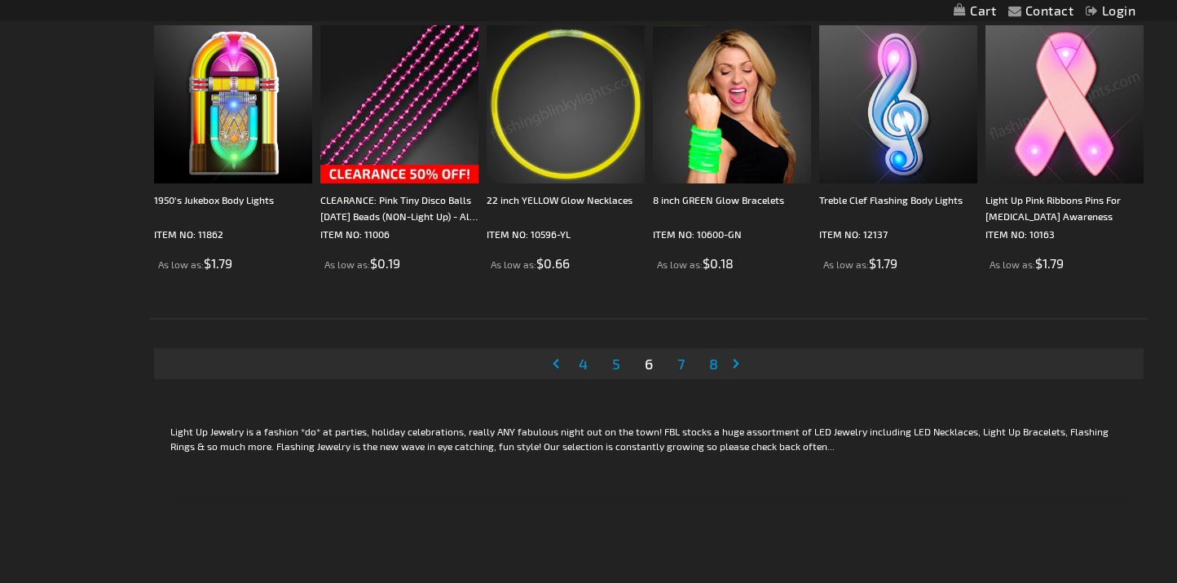
click at [685, 360] on link "Page 7" at bounding box center [681, 363] width 14 height 24
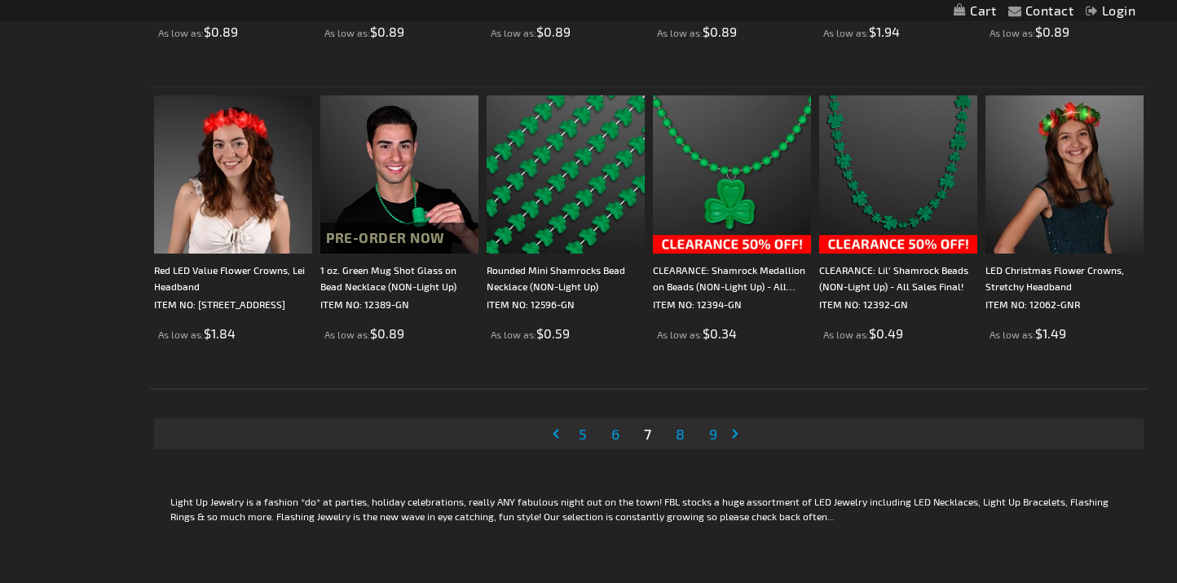
scroll to position [3122, 0]
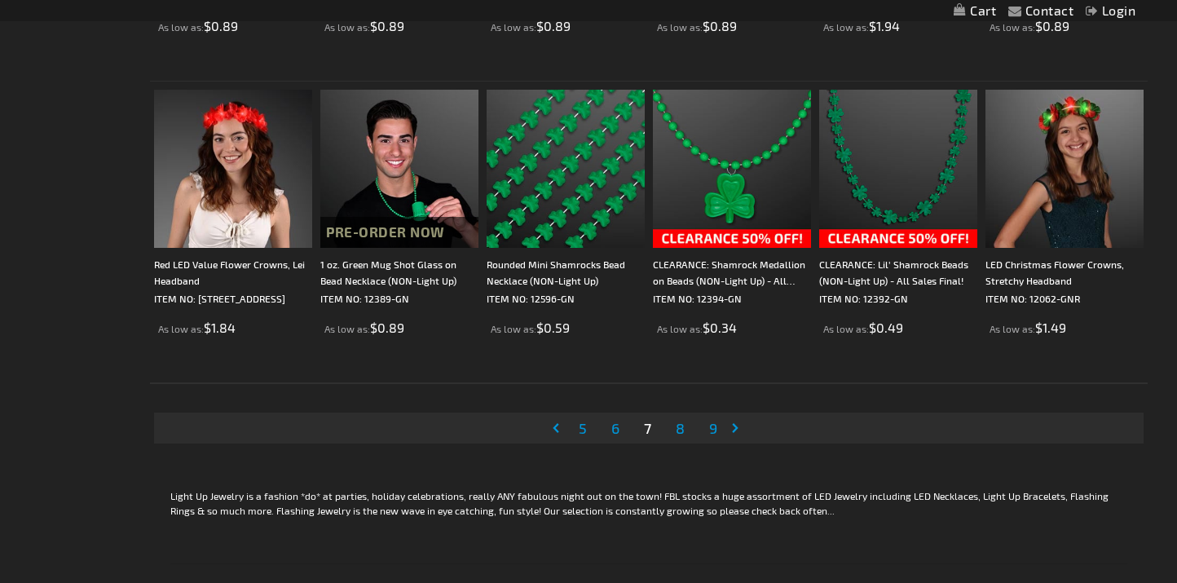
drag, startPoint x: 682, startPoint y: 424, endPoint x: 693, endPoint y: 404, distance: 22.7
click at [682, 423] on span "8" at bounding box center [680, 428] width 9 height 18
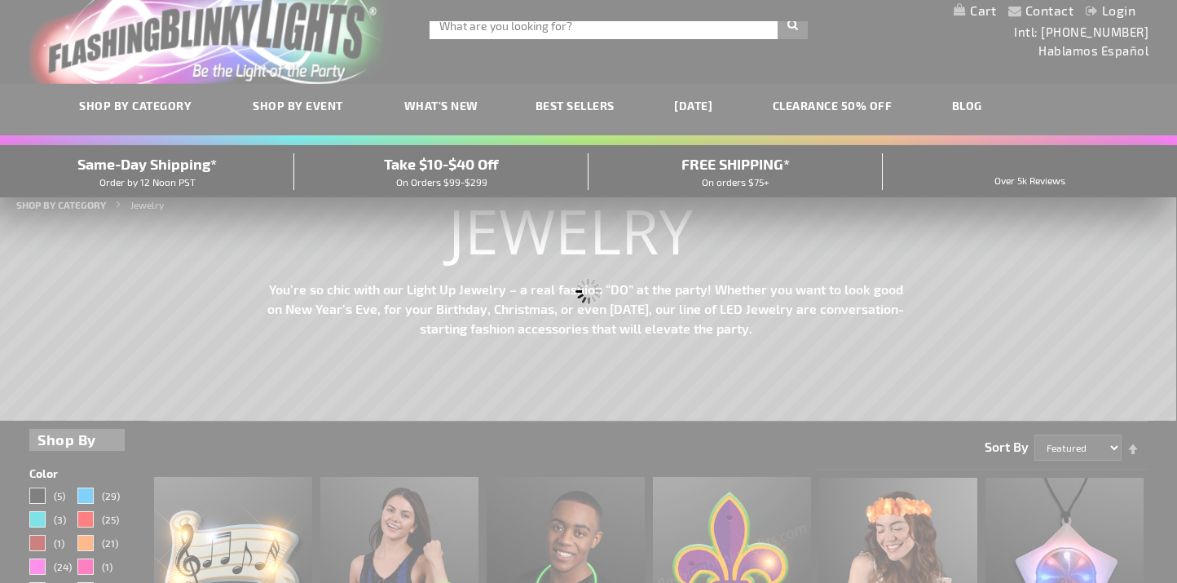
scroll to position [0, 0]
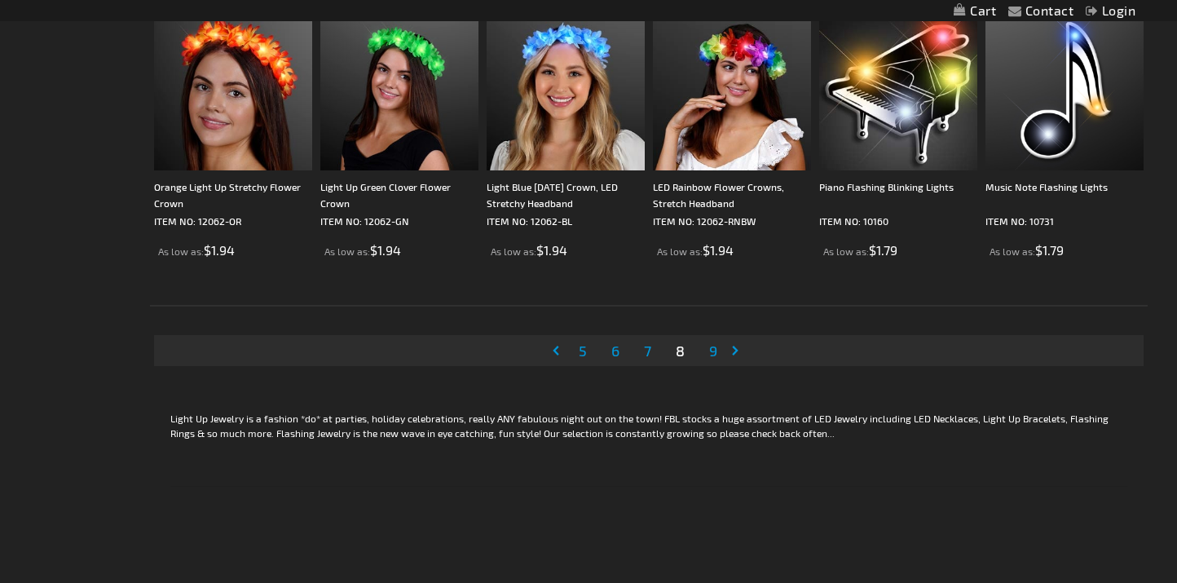
scroll to position [3204, 0]
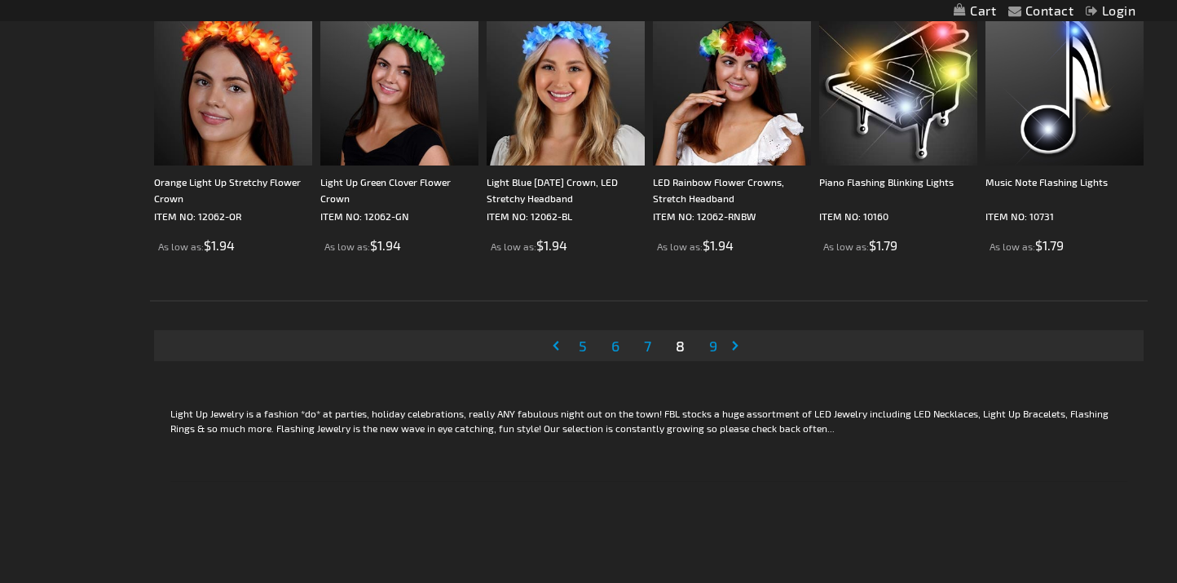
click at [717, 344] on span "9" at bounding box center [713, 346] width 8 height 18
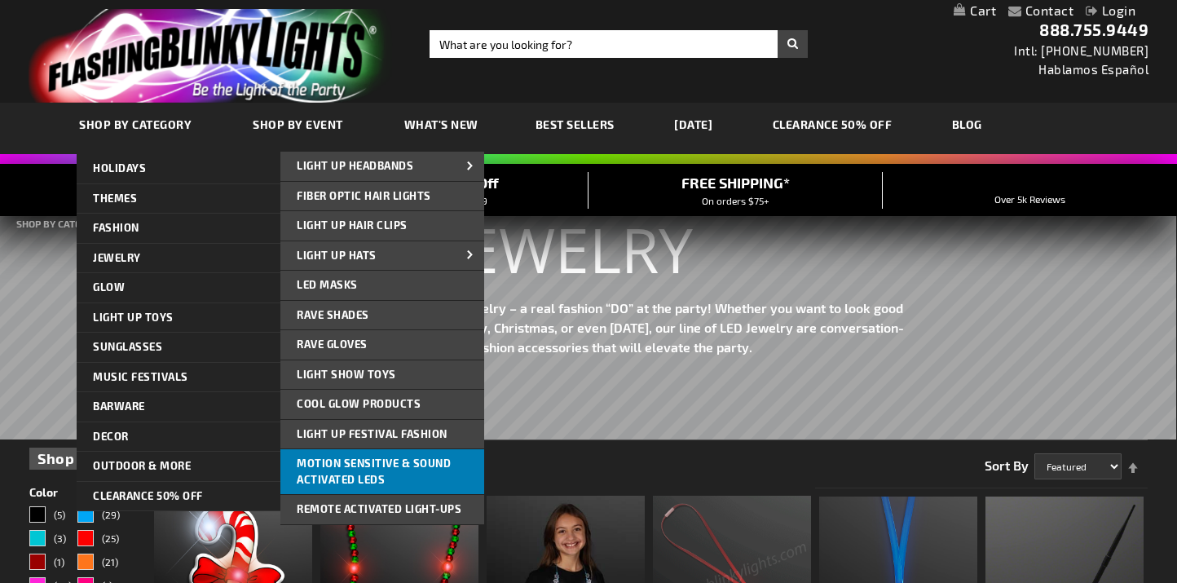
click at [366, 457] on span "Motion Sensitive & Sound Activated LEDs" at bounding box center [374, 471] width 154 height 29
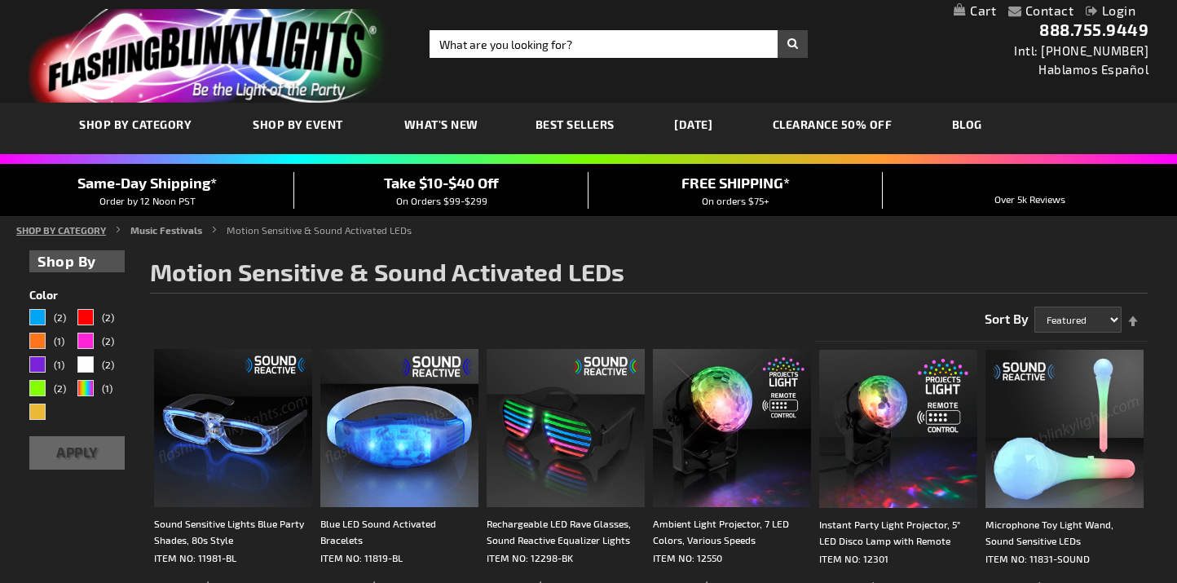
click at [73, 224] on link "SHOP BY CATEGORY" at bounding box center [61, 229] width 90 height 11
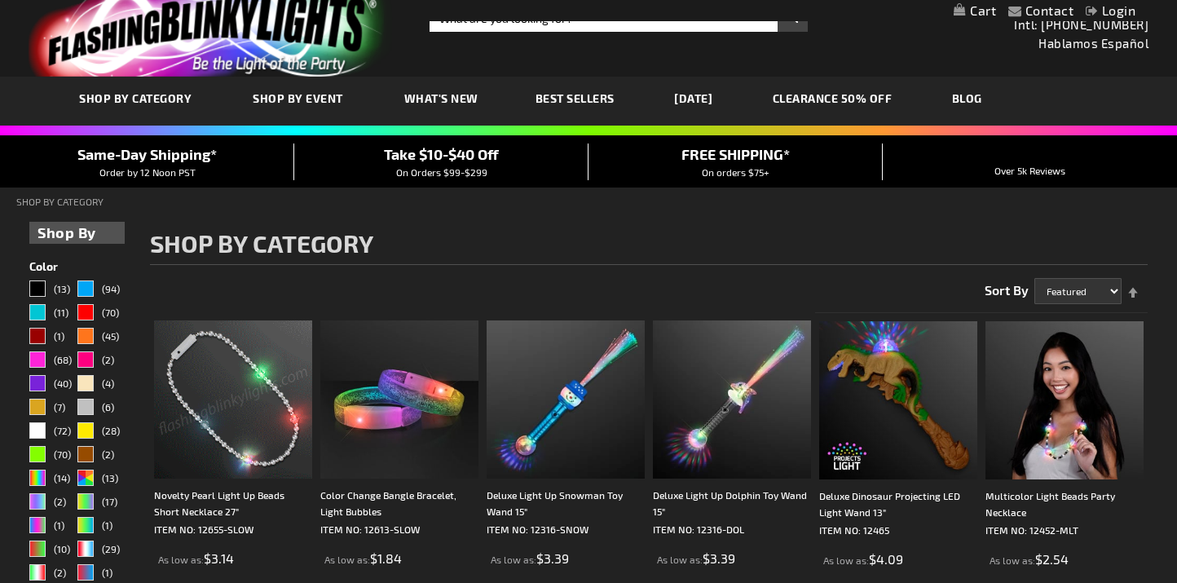
scroll to position [30, 0]
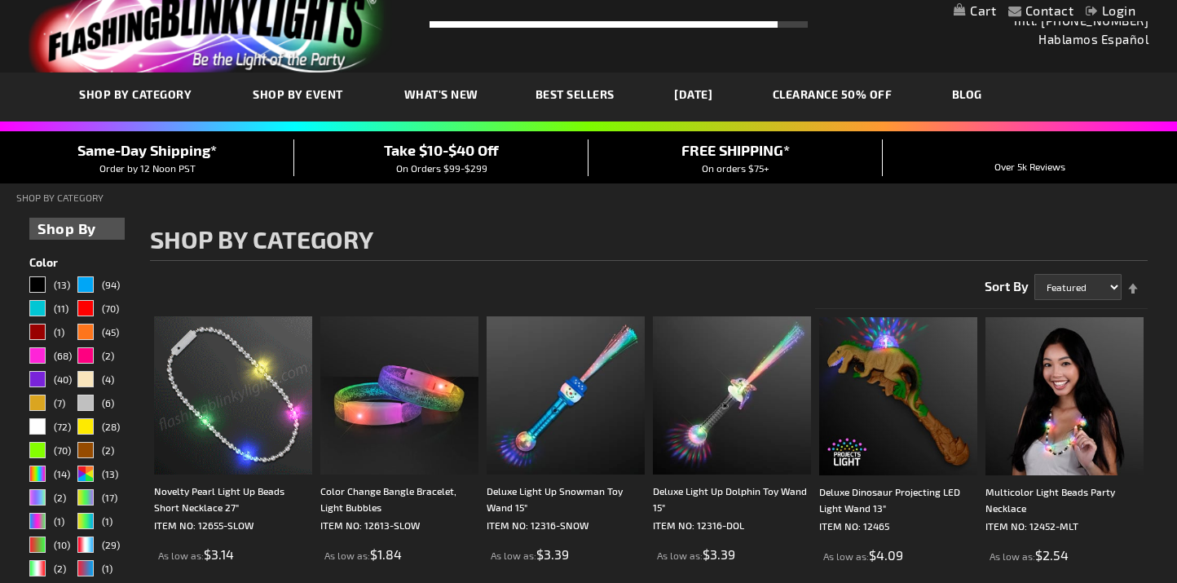
click at [68, 201] on strong "SHOP BY CATEGORY" at bounding box center [59, 197] width 87 height 11
click at [72, 192] on strong "SHOP BY CATEGORY" at bounding box center [59, 197] width 87 height 11
click at [109, 205] on div "Home SHOP BY CATEGORY" at bounding box center [588, 200] width 1177 height 20
drag, startPoint x: 83, startPoint y: 195, endPoint x: 109, endPoint y: 179, distance: 30.8
click at [84, 195] on strong "SHOP BY CATEGORY" at bounding box center [59, 197] width 87 height 11
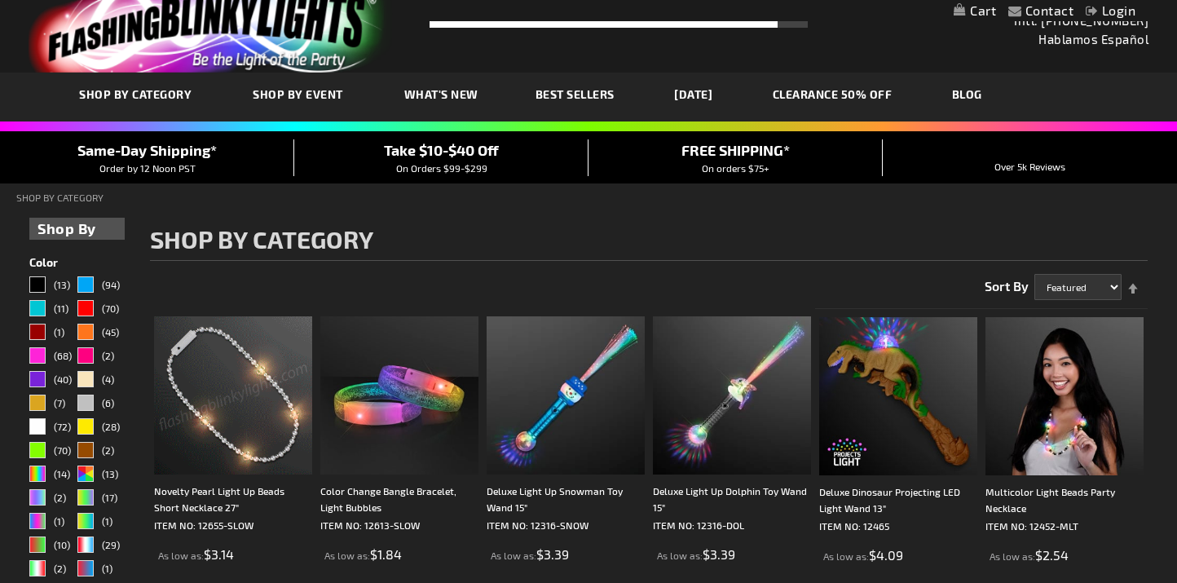
click at [124, 166] on span "Order by 12 Noon PST" at bounding box center [147, 167] width 96 height 11
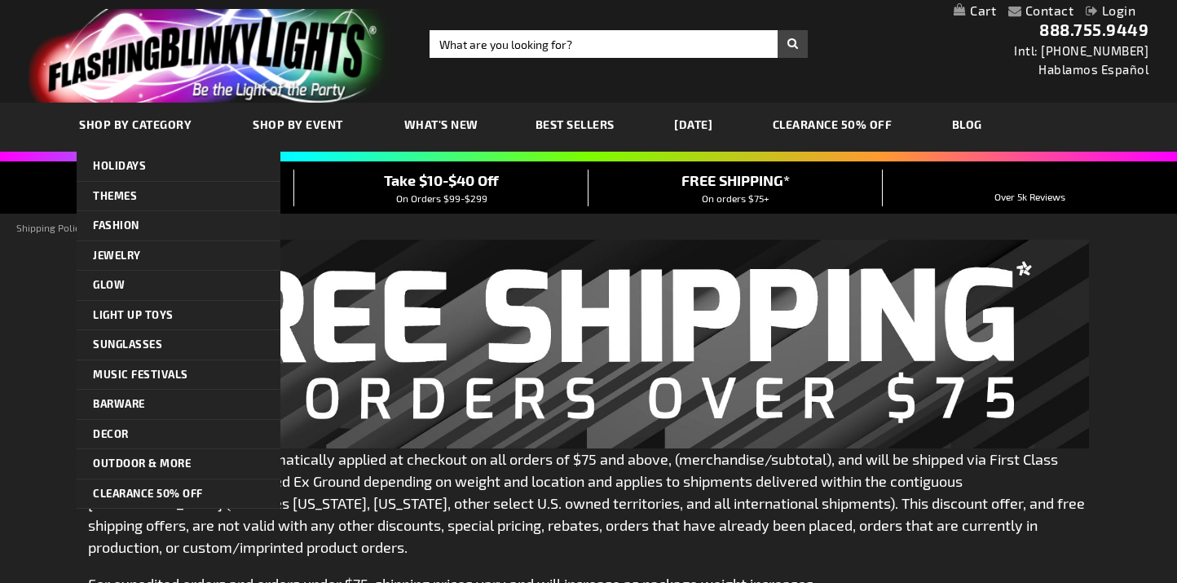
click at [130, 487] on span "CLEARANCE 50% OFF" at bounding box center [148, 493] width 110 height 13
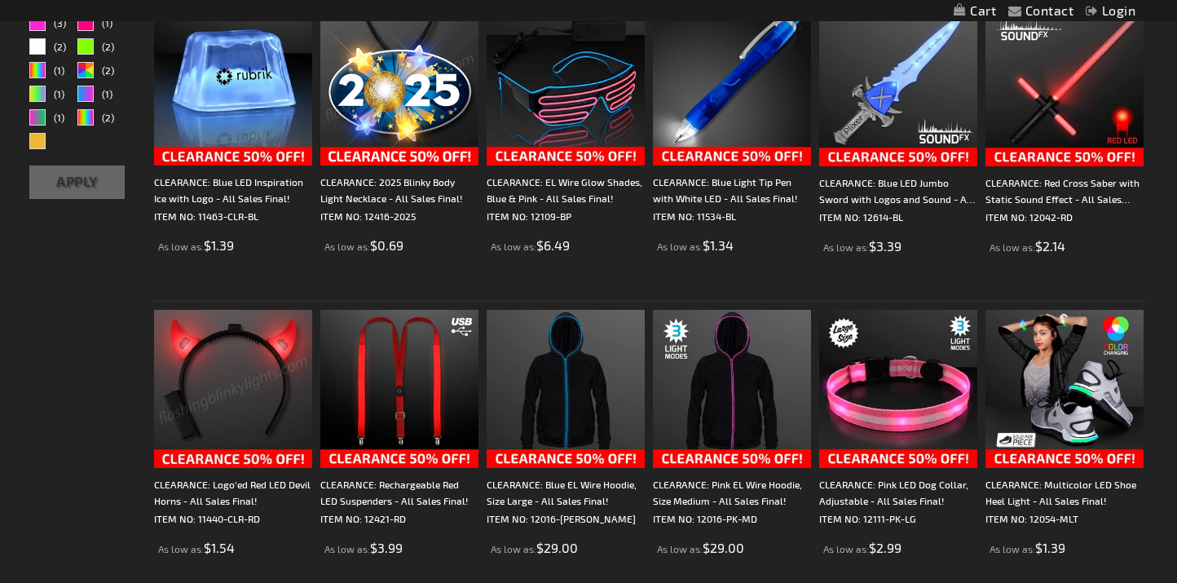
scroll to position [362, 0]
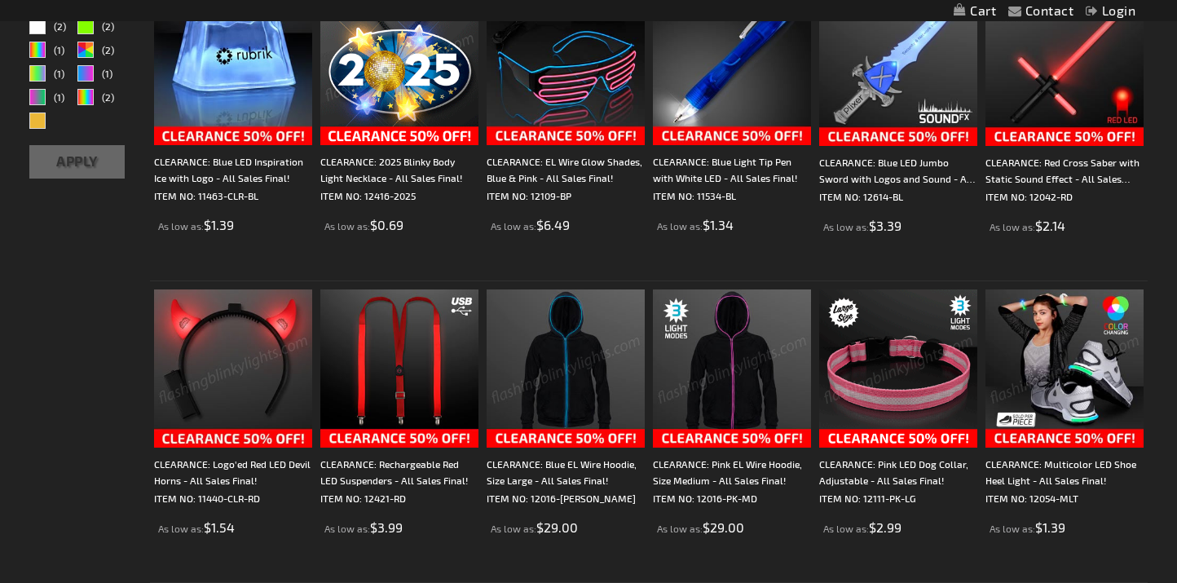
click at [1050, 435] on img at bounding box center [1065, 368] width 158 height 158
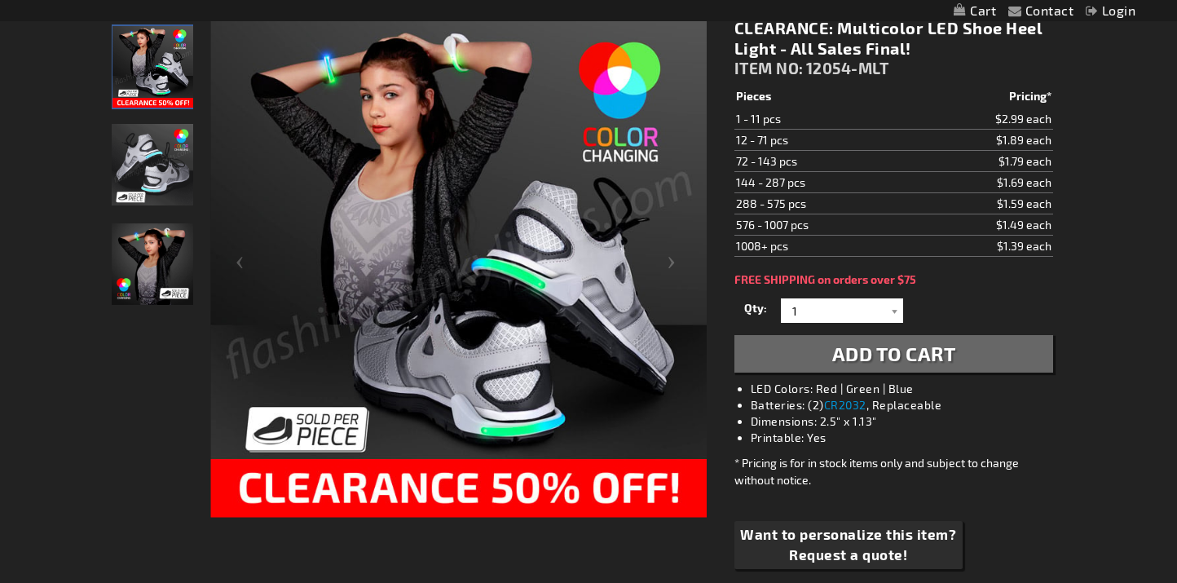
scroll to position [240, 0]
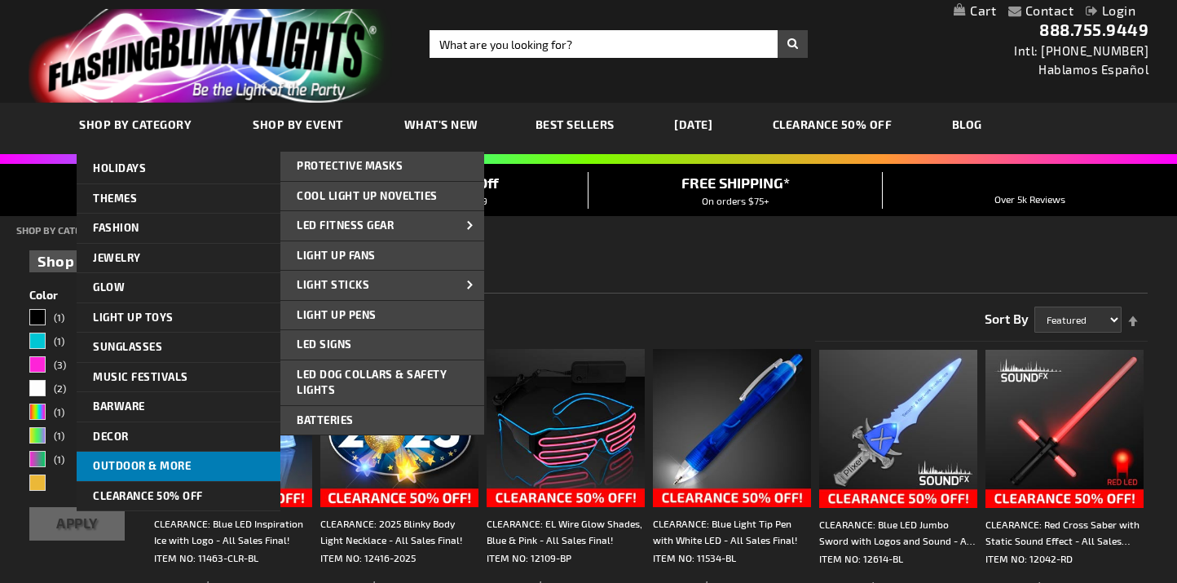
click at [136, 466] on span "Outdoor & More" at bounding box center [142, 465] width 98 height 13
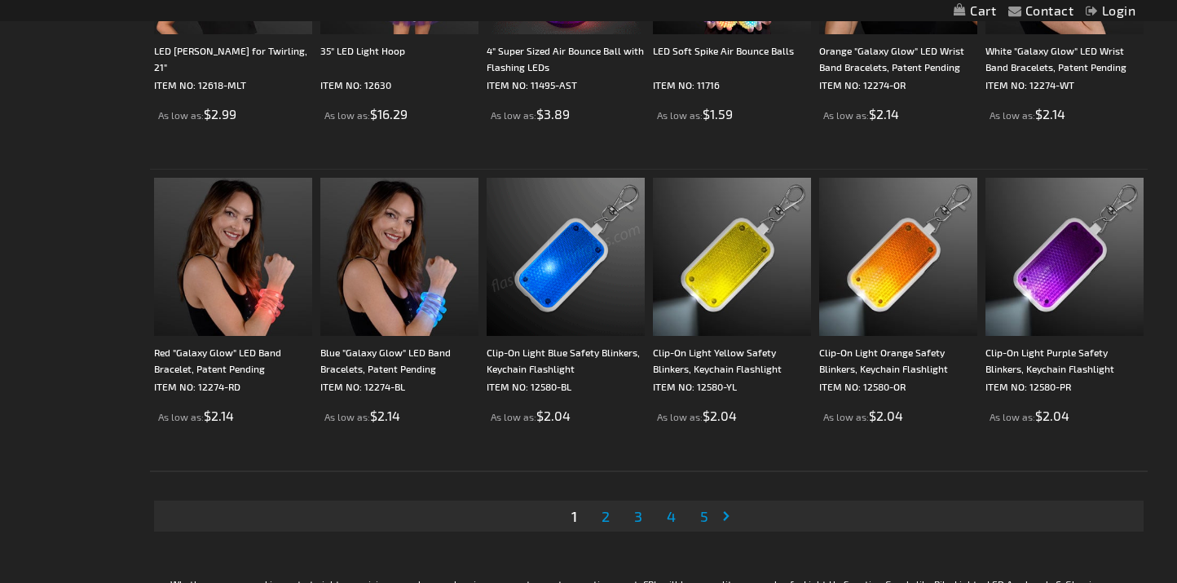
scroll to position [3038, 0]
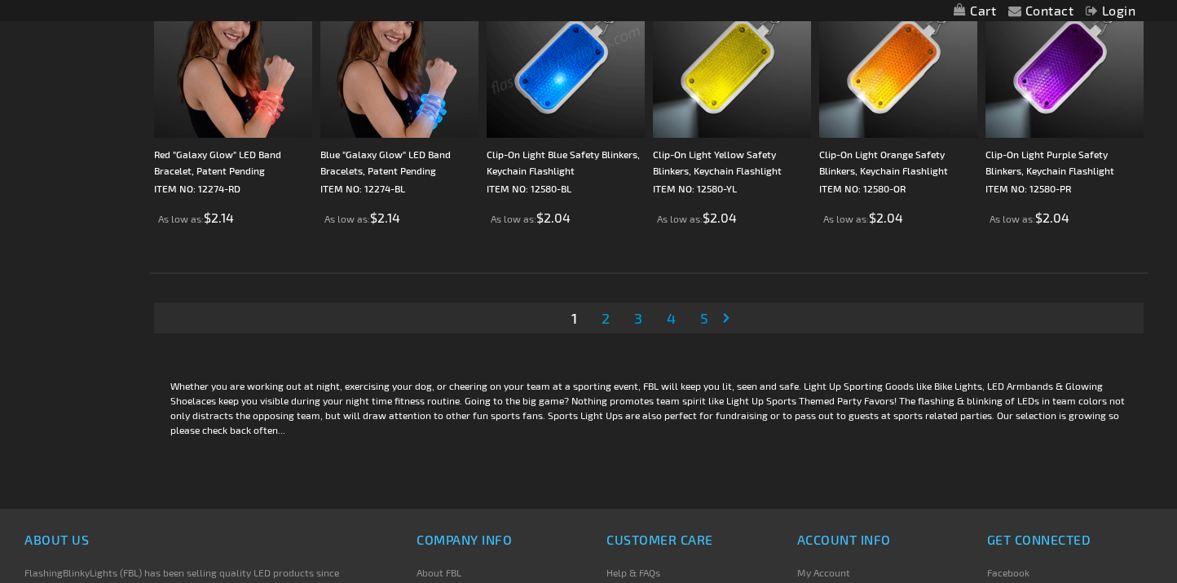
click at [607, 316] on span "2" at bounding box center [606, 318] width 8 height 18
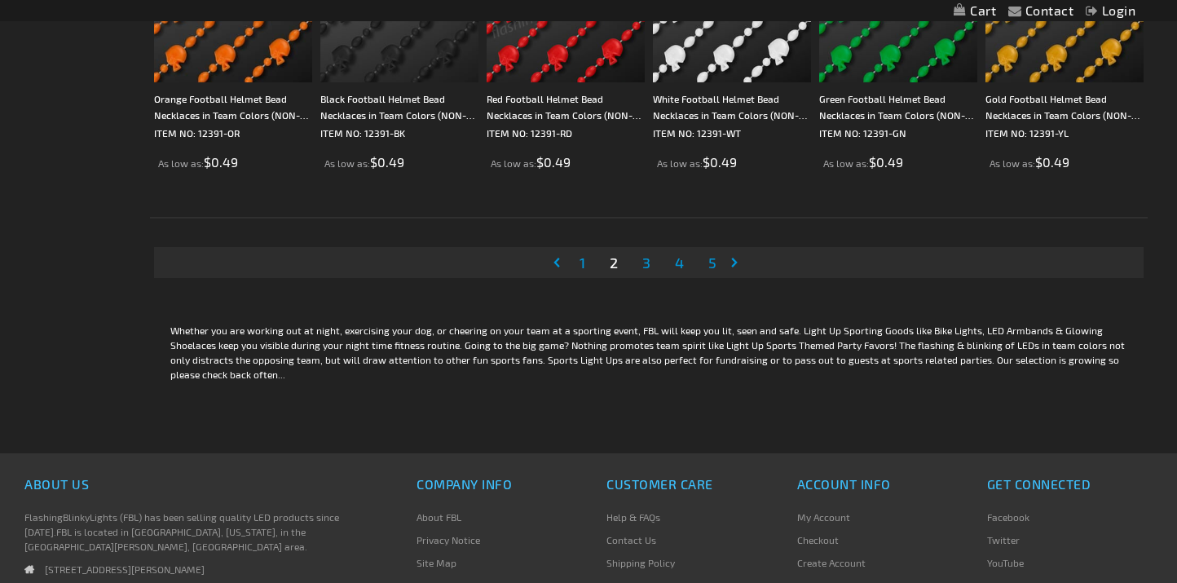
click at [652, 259] on link "Page 3" at bounding box center [646, 262] width 15 height 24
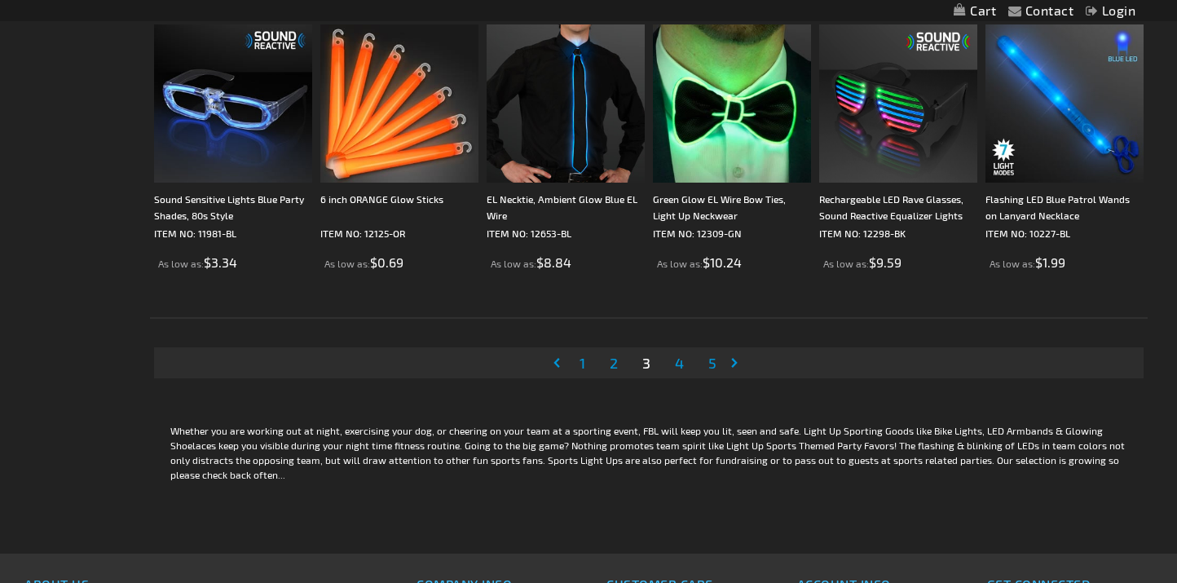
scroll to position [3194, 0]
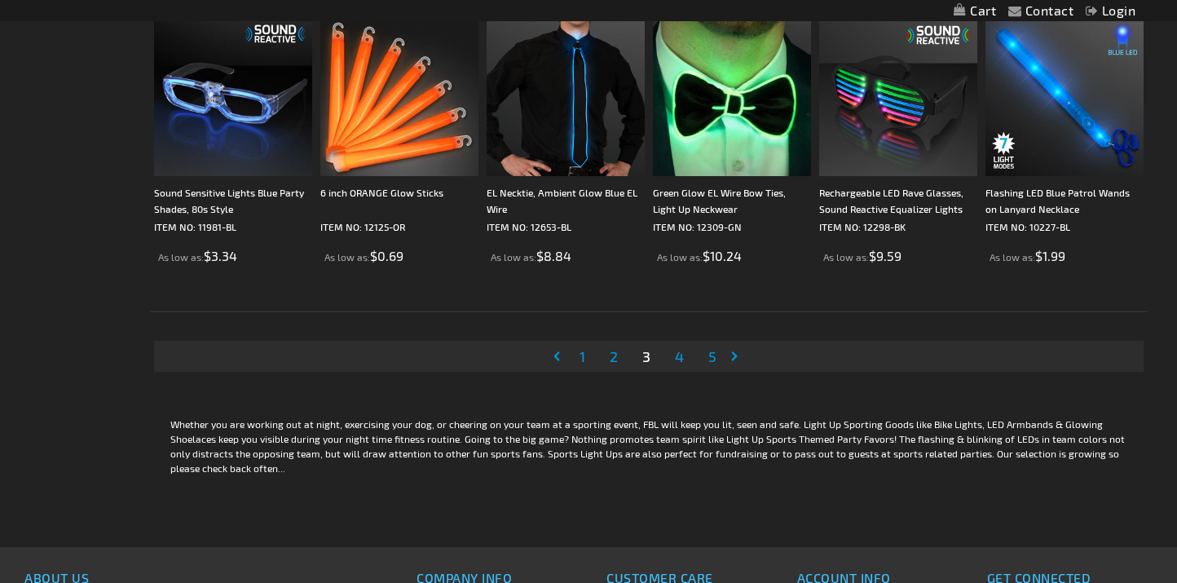
click at [682, 357] on span "4" at bounding box center [679, 356] width 9 height 18
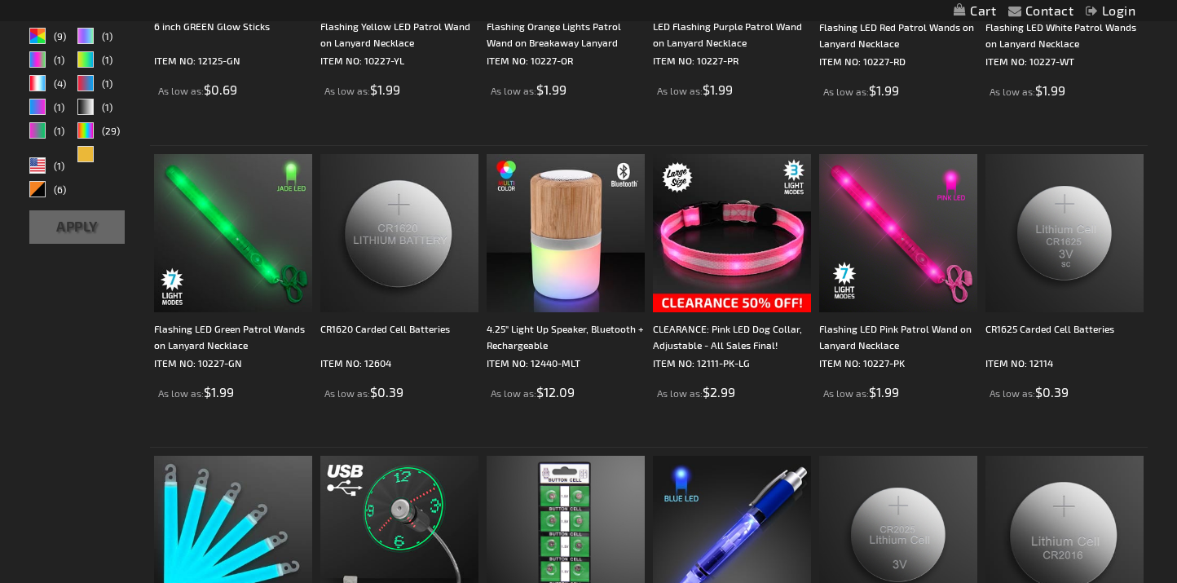
scroll to position [646, 0]
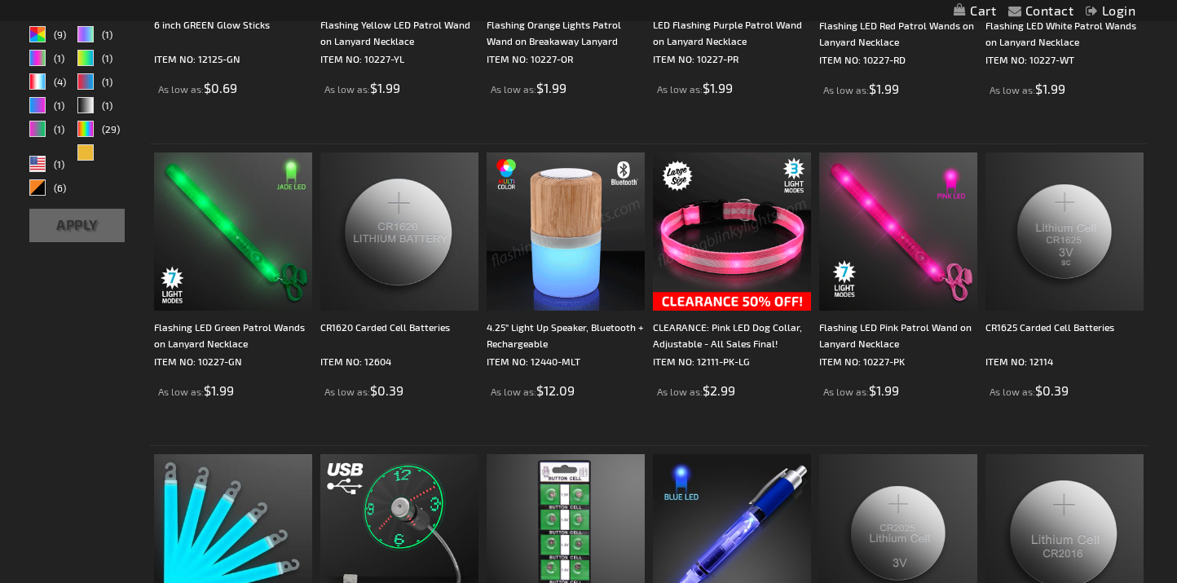
click at [714, 296] on img at bounding box center [732, 231] width 158 height 158
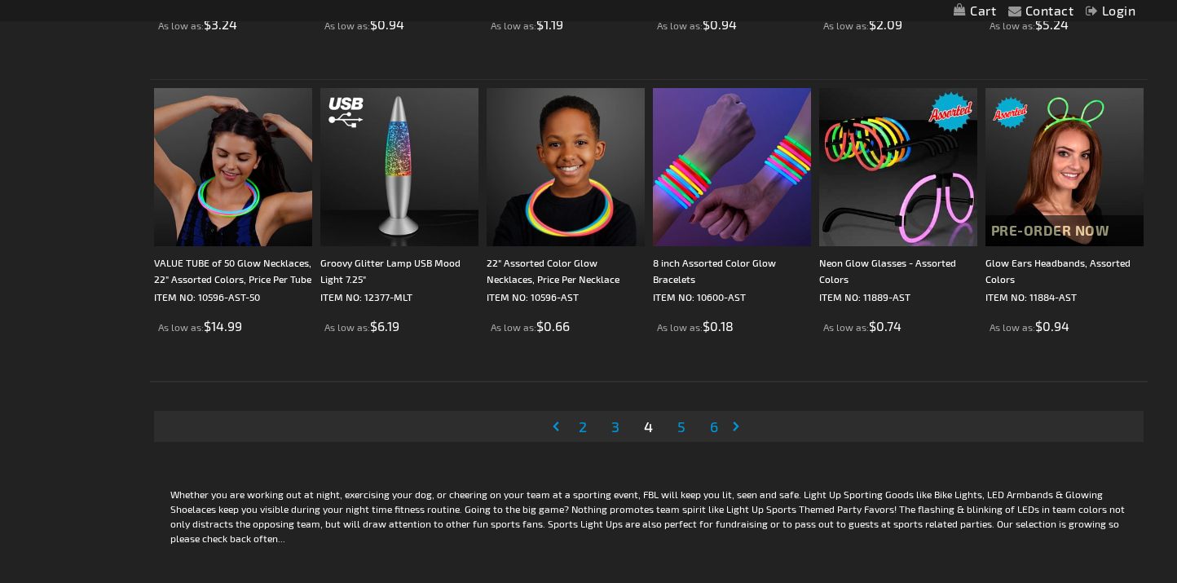
scroll to position [3125, 0]
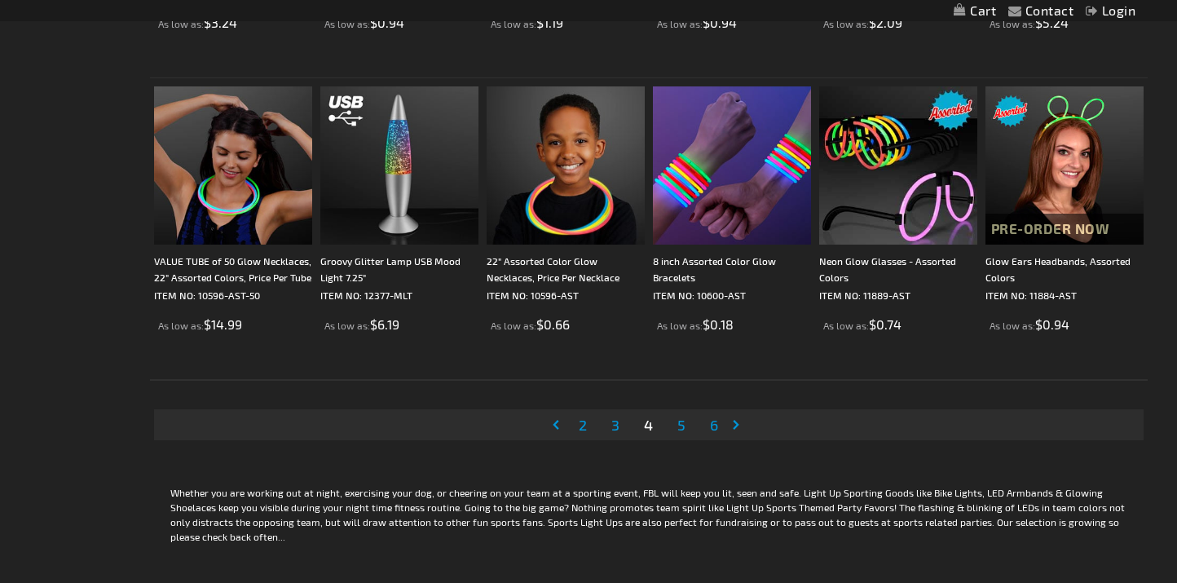
click at [682, 423] on span "5" at bounding box center [682, 425] width 8 height 18
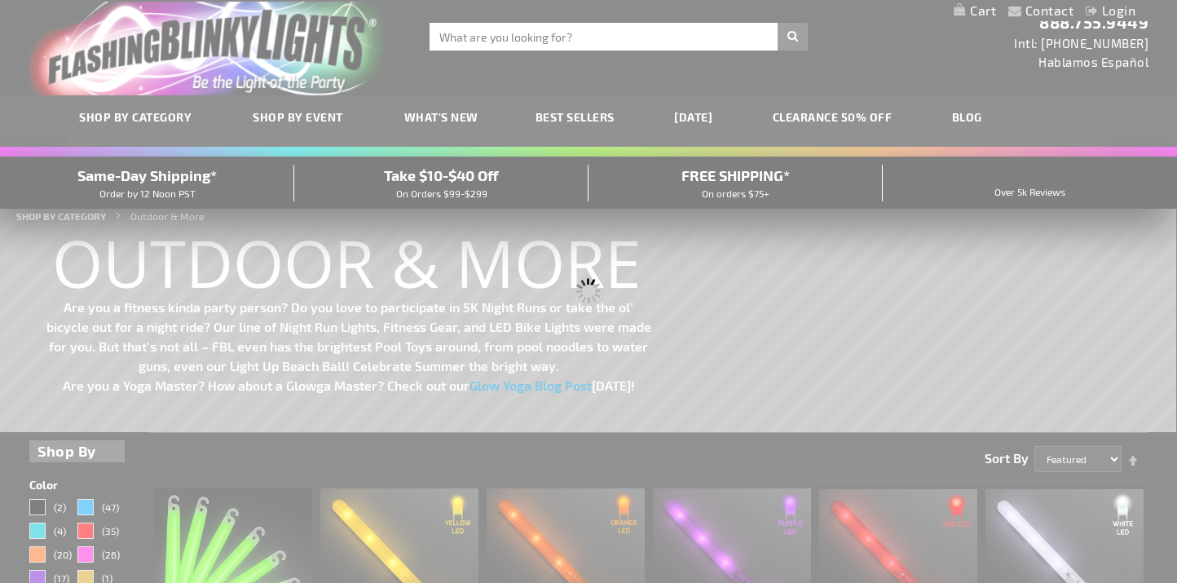
scroll to position [0, 0]
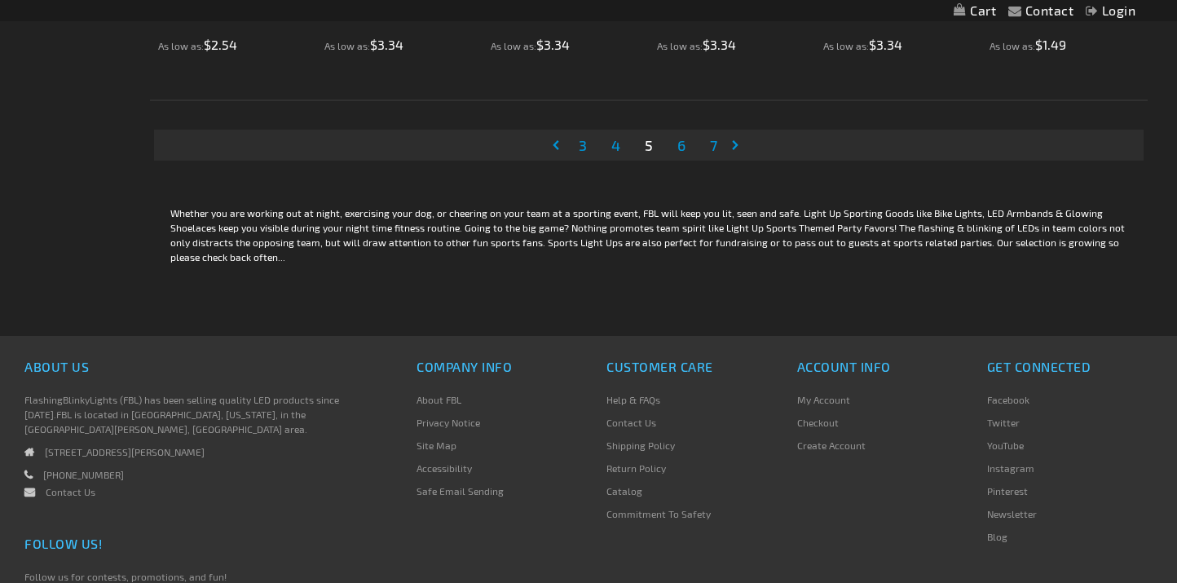
scroll to position [3406, 0]
click at [682, 139] on span "6" at bounding box center [682, 144] width 8 height 18
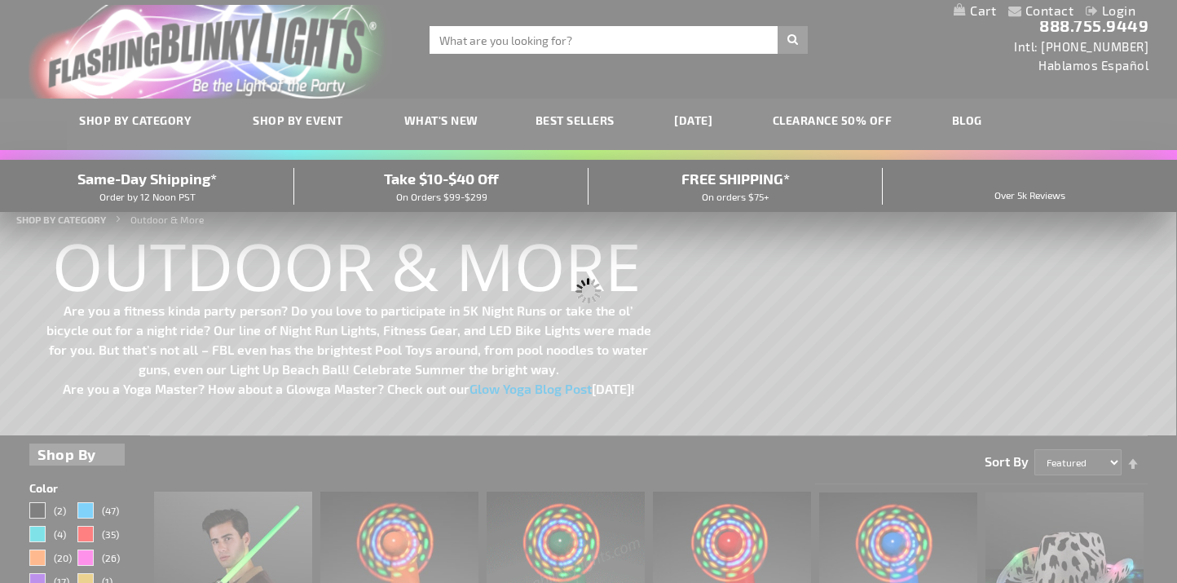
scroll to position [0, 0]
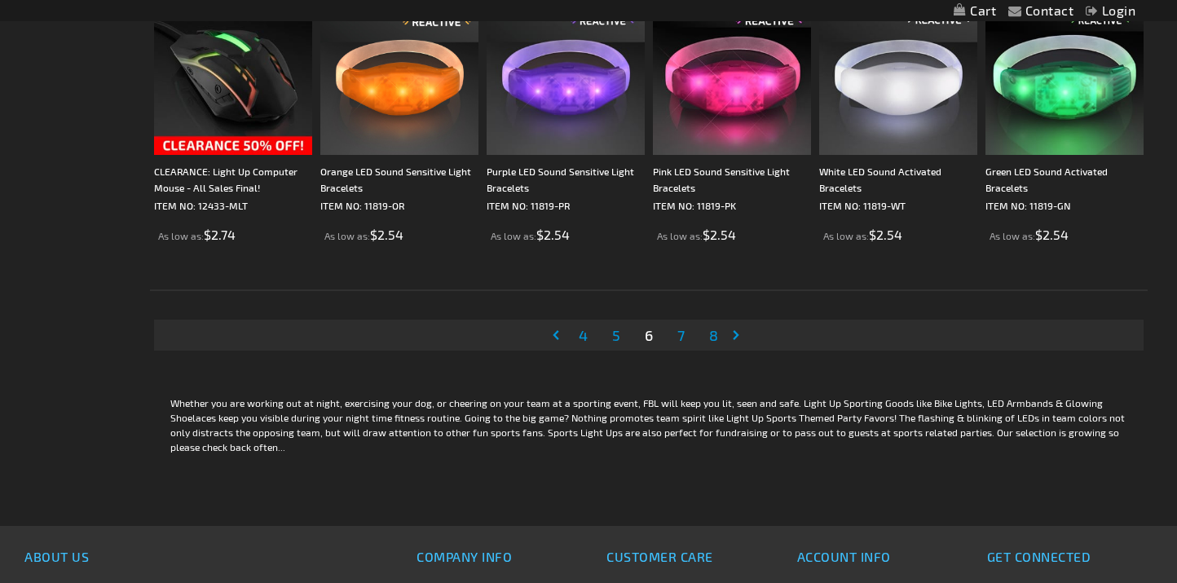
scroll to position [3217, 0]
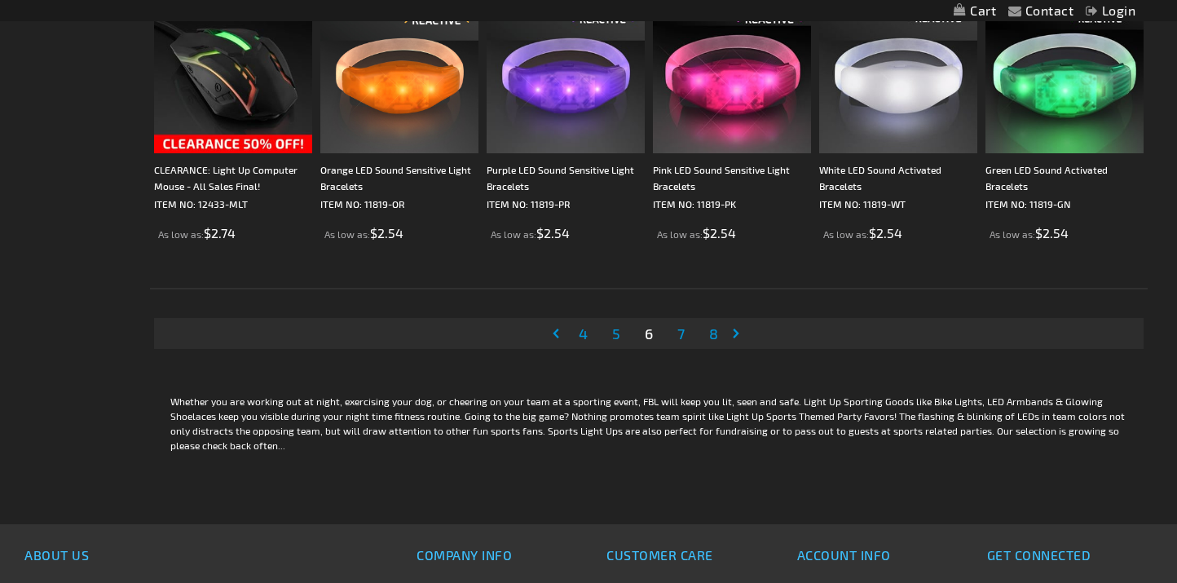
click at [682, 331] on span "7" at bounding box center [681, 334] width 7 height 18
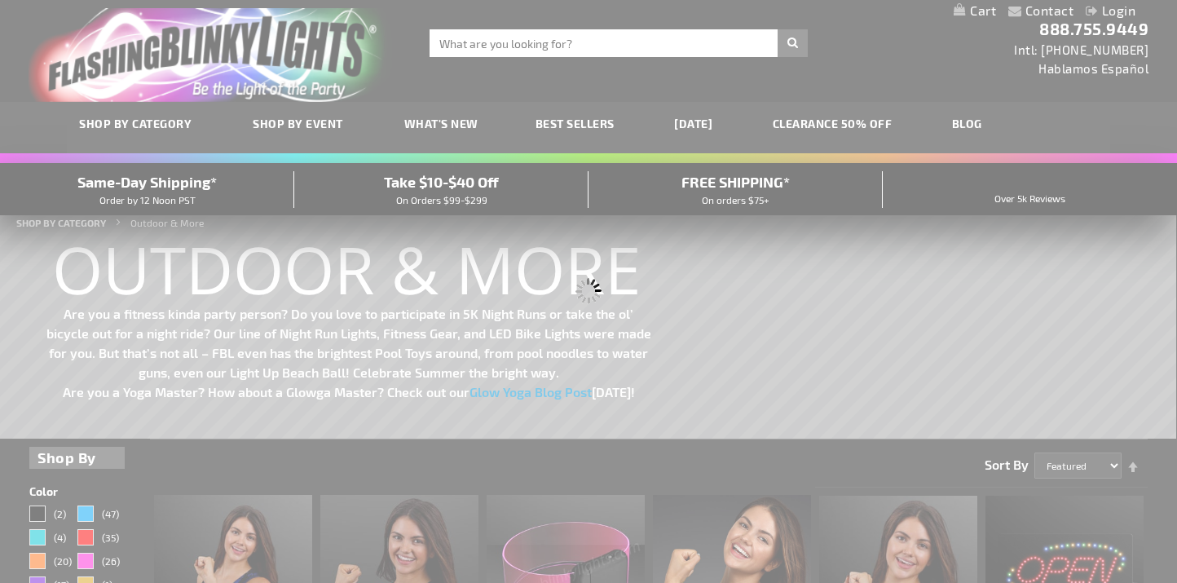
scroll to position [0, 0]
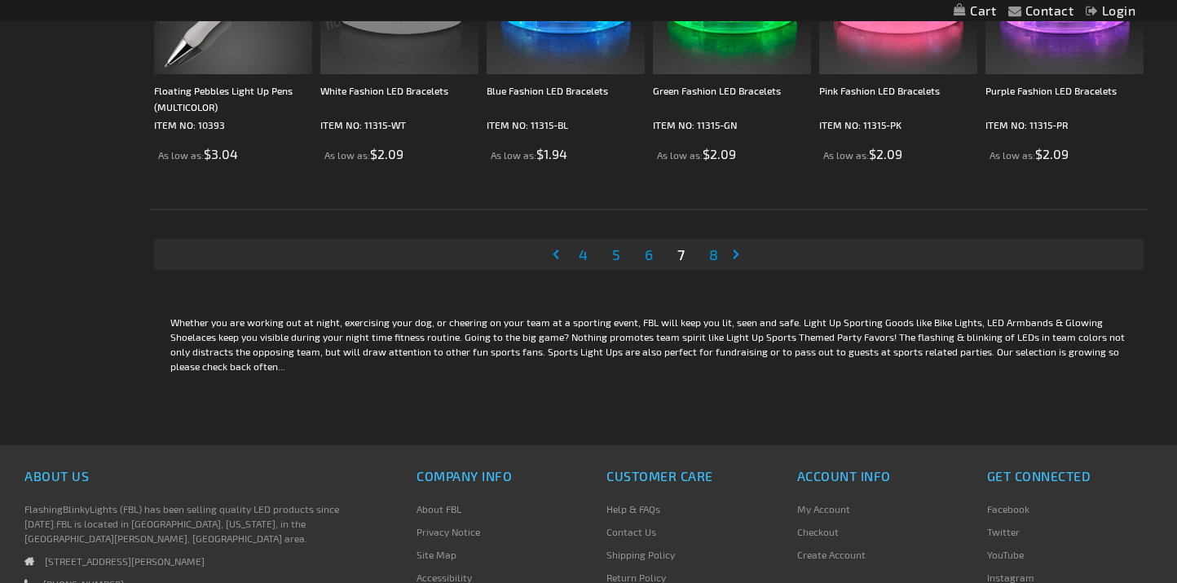
scroll to position [3301, 0]
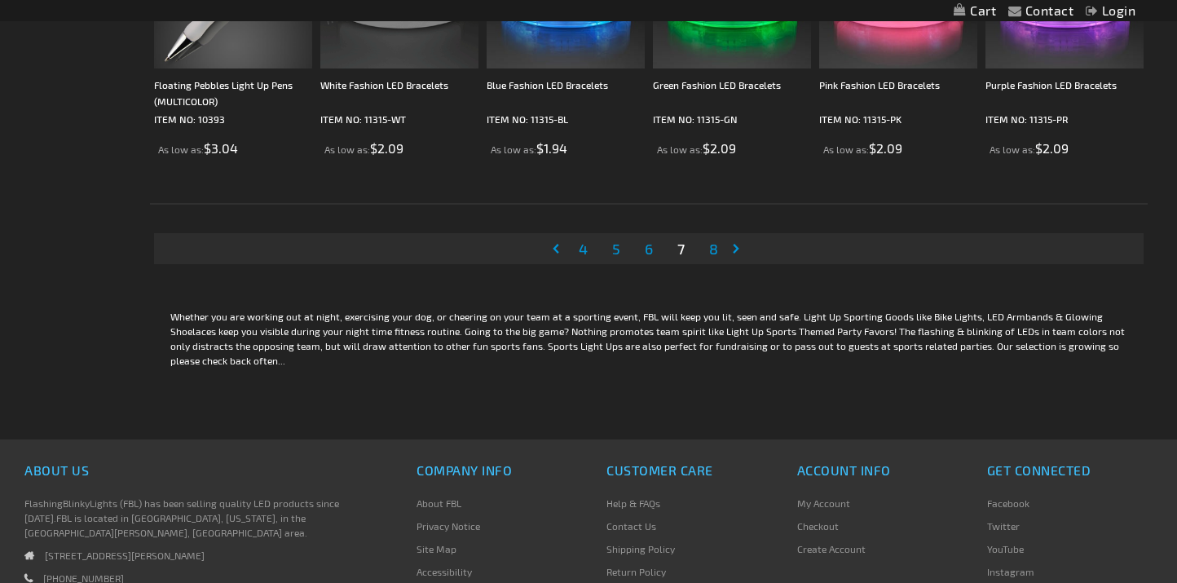
click at [713, 248] on span "8" at bounding box center [713, 249] width 9 height 18
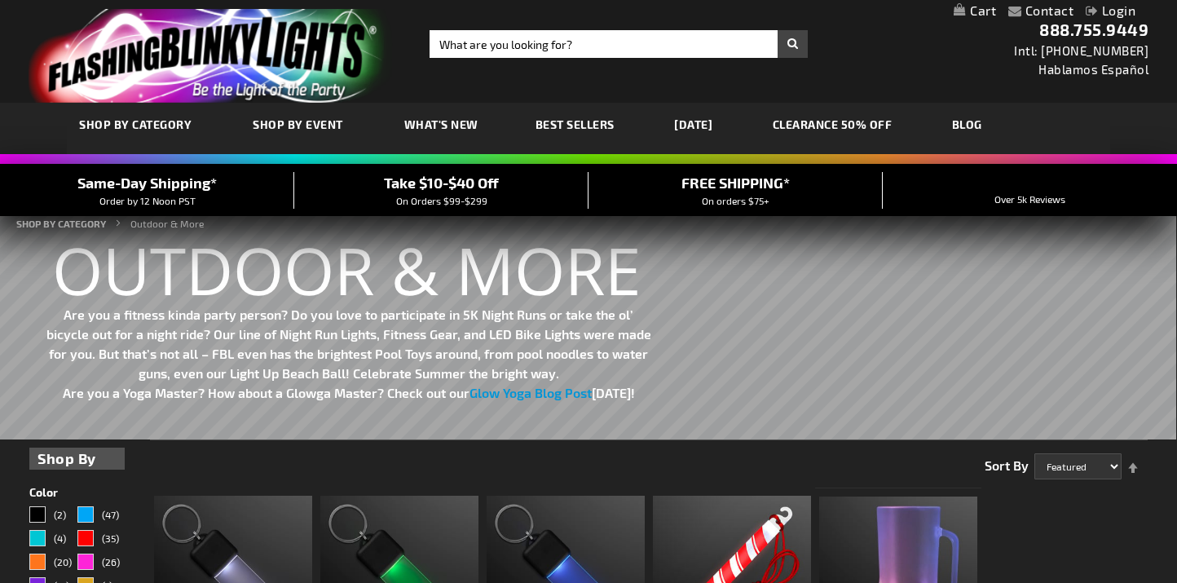
scroll to position [2, 0]
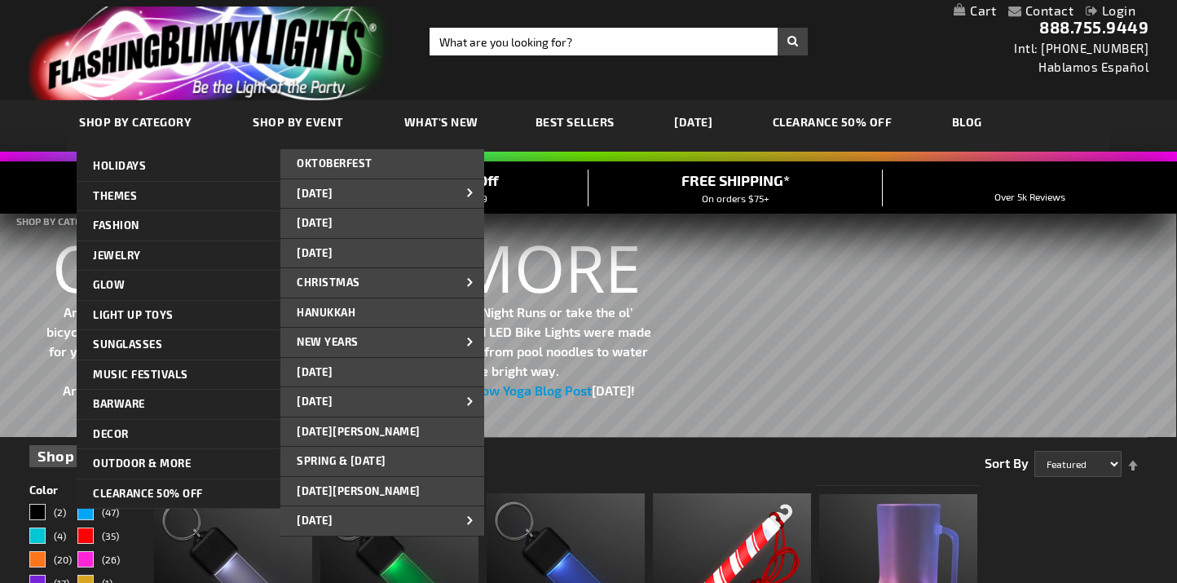
click at [146, 115] on span "SHOP BY CATEGORY" at bounding box center [135, 122] width 113 height 14
click at [143, 119] on span "SHOP BY CATEGORY" at bounding box center [135, 122] width 113 height 14
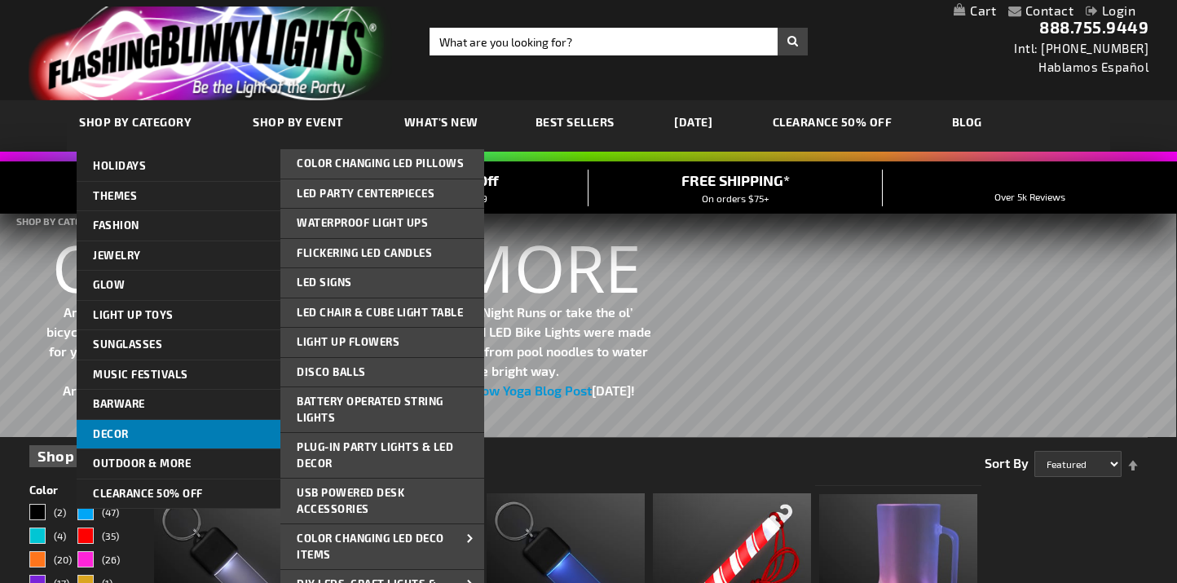
click at [115, 431] on span "Decor" at bounding box center [111, 433] width 36 height 13
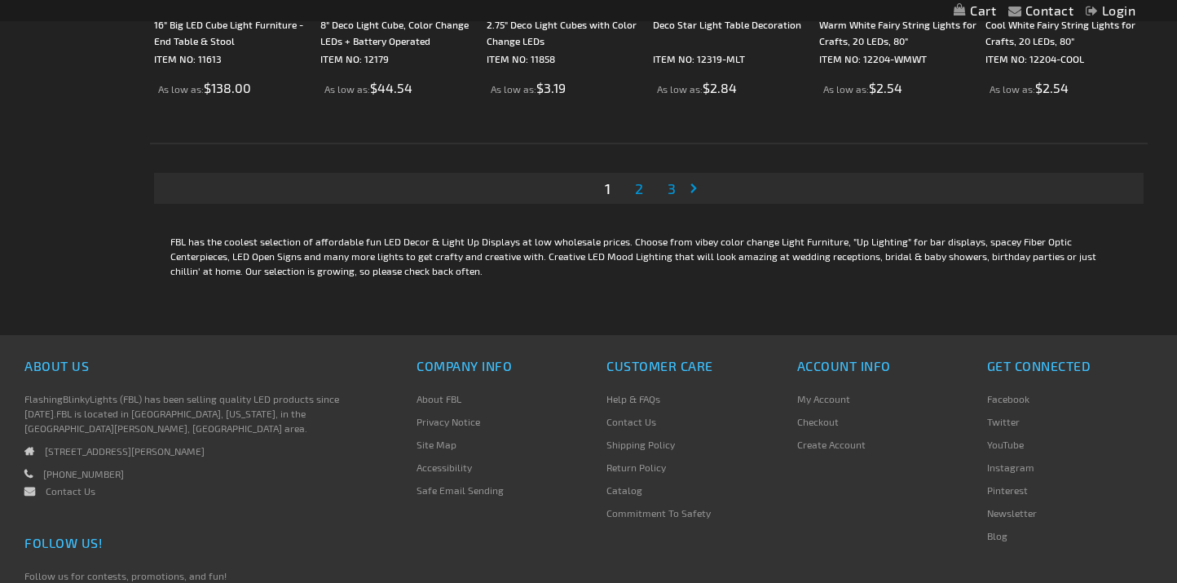
scroll to position [3368, 0]
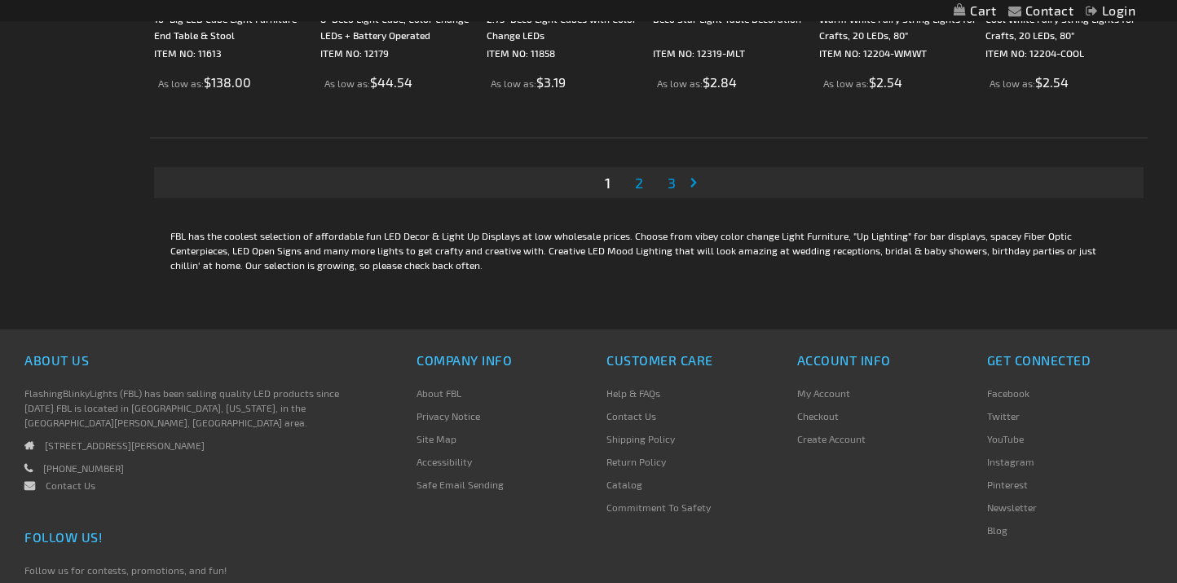
click at [641, 180] on span "2" at bounding box center [639, 183] width 8 height 18
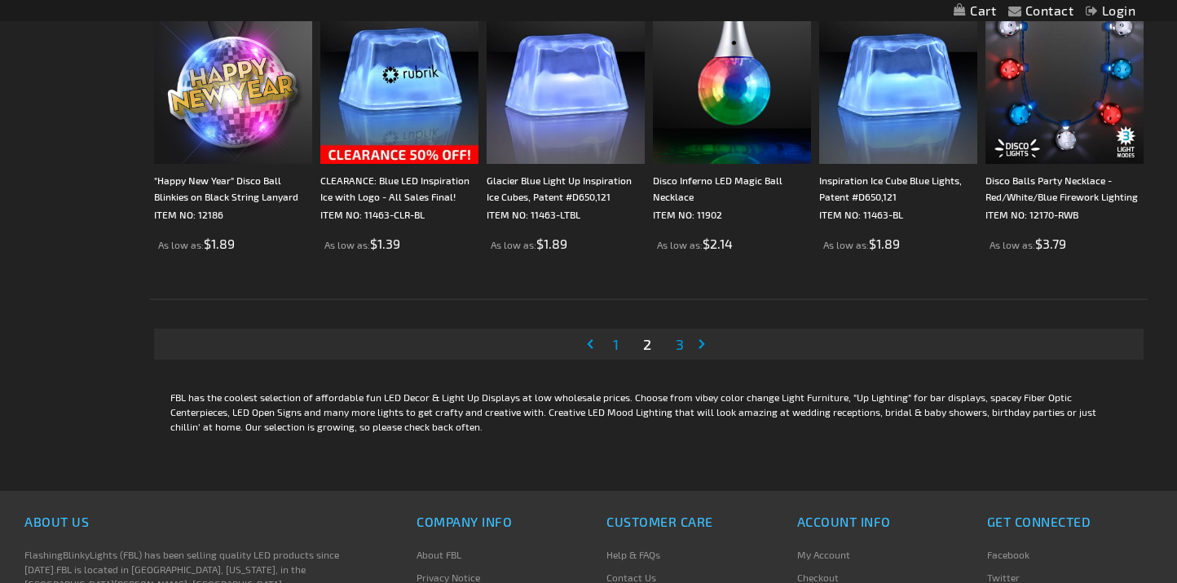
scroll to position [3208, 0]
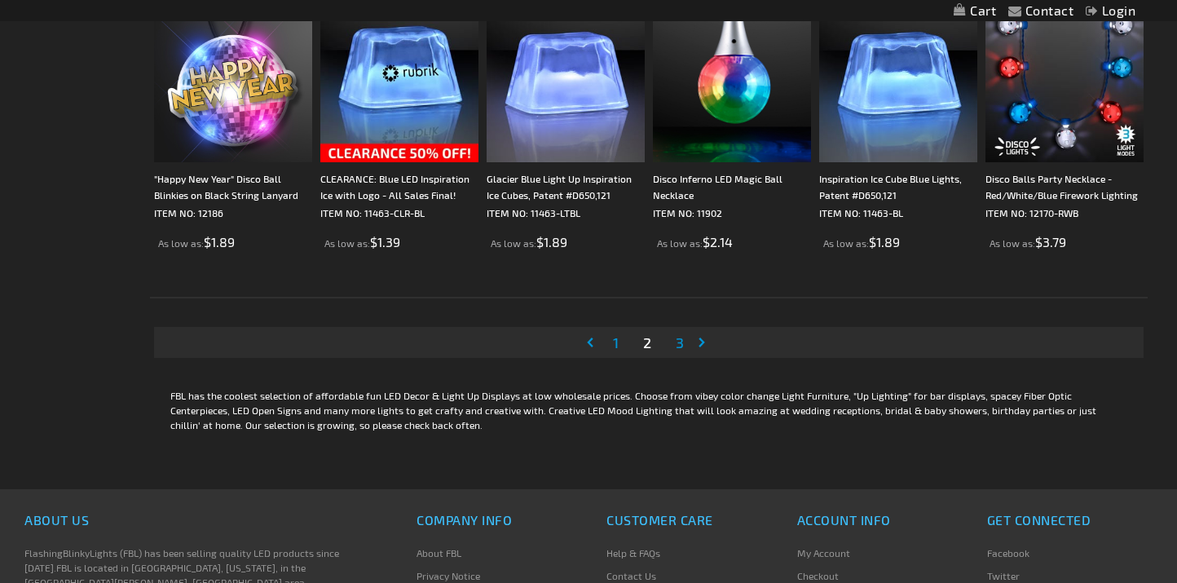
click at [684, 345] on link "Page 3" at bounding box center [680, 342] width 15 height 24
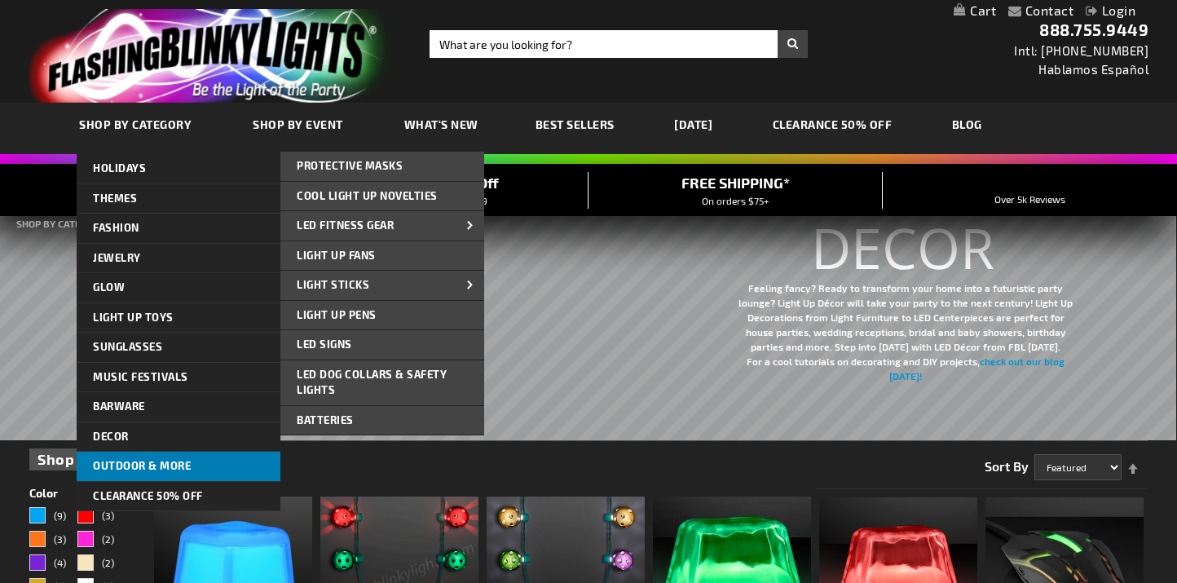
click at [139, 459] on span "Outdoor & More" at bounding box center [142, 465] width 98 height 13
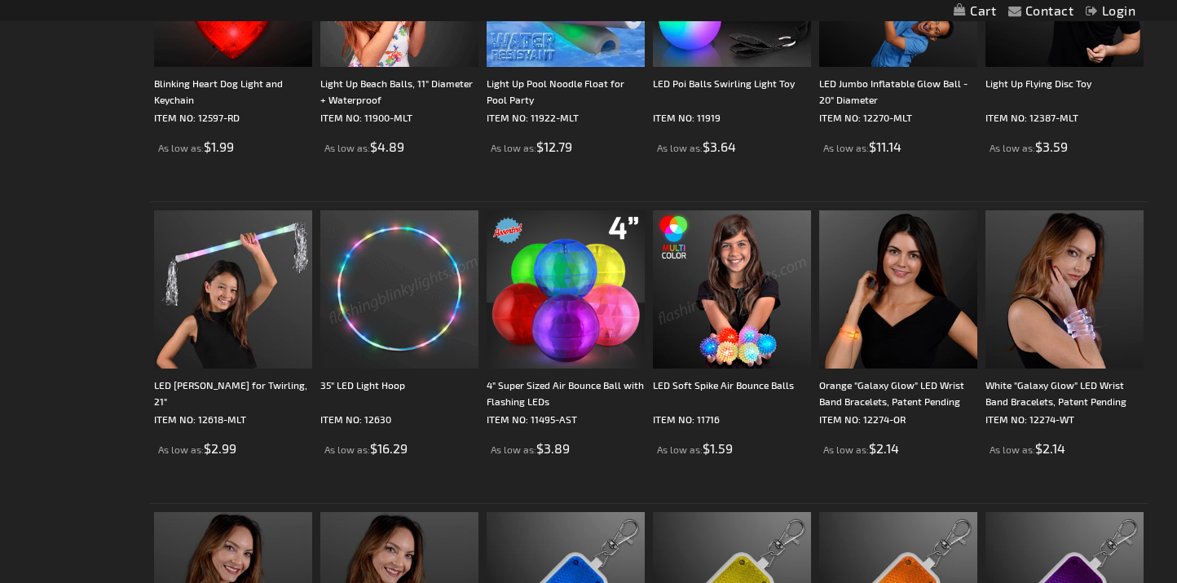
scroll to position [2704, 0]
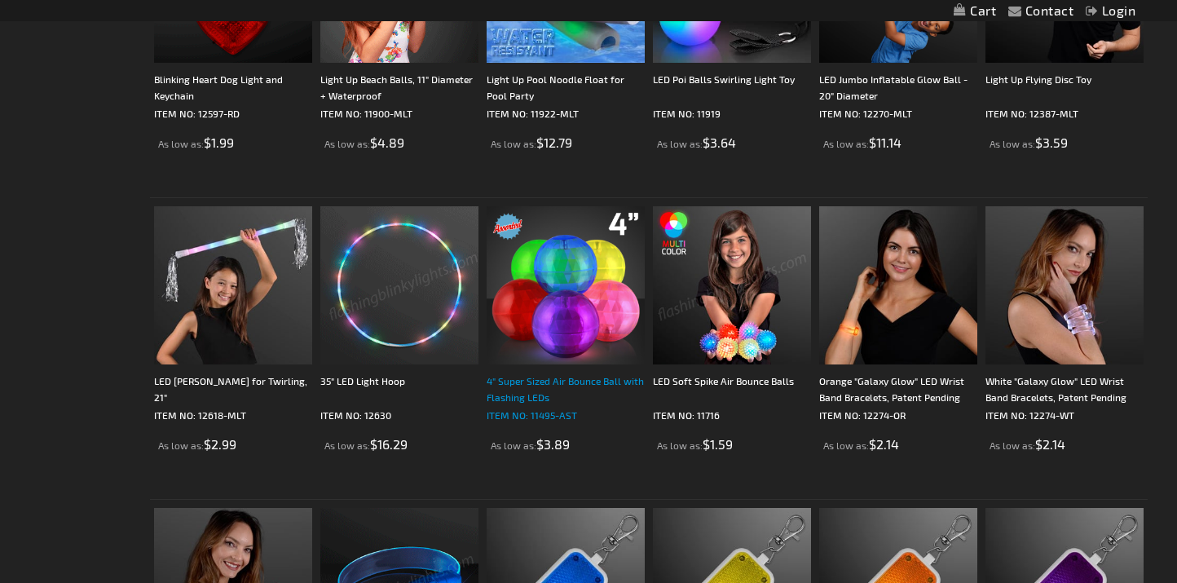
click at [569, 377] on div "4" Super Sized Air Bounce Ball with Flashing LEDs" at bounding box center [566, 389] width 158 height 33
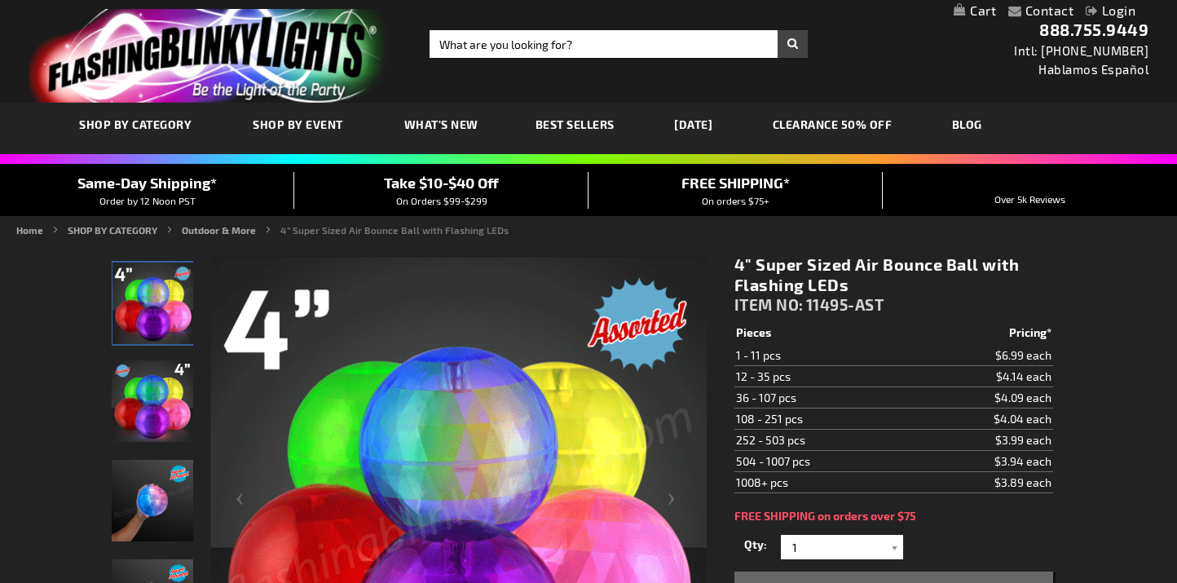
click at [696, 121] on link "[DATE]" at bounding box center [693, 124] width 63 height 55
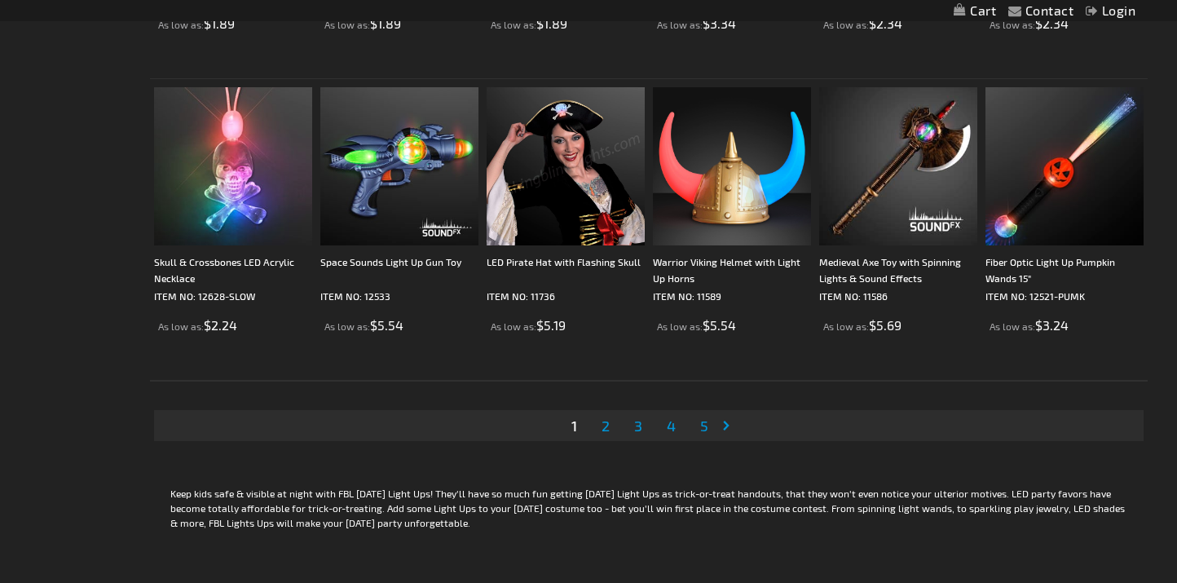
scroll to position [3128, 0]
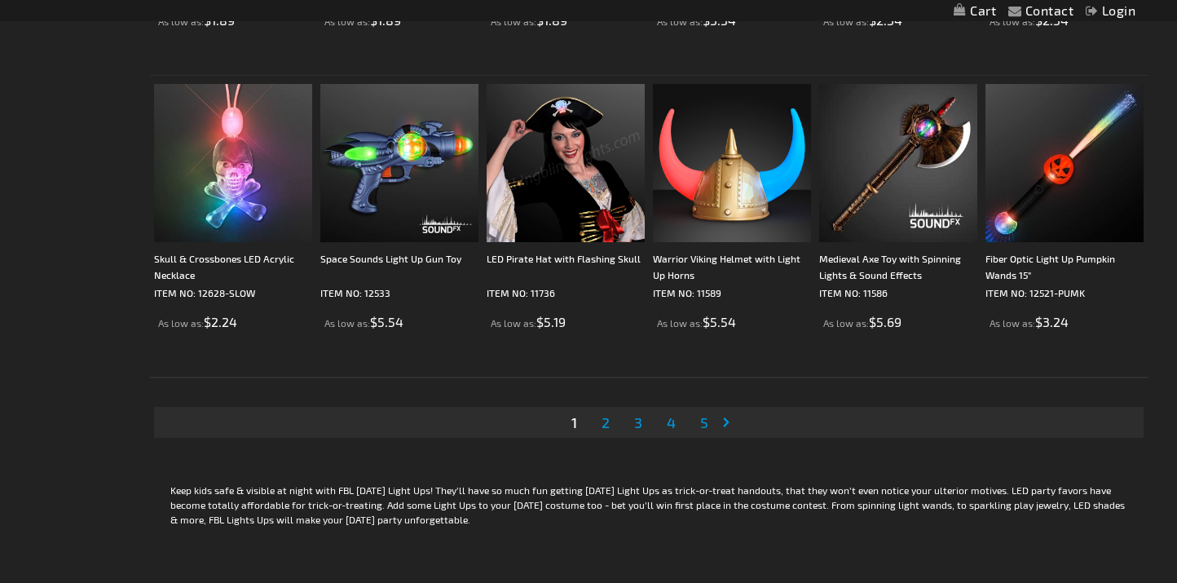
click at [600, 421] on link "Page 2" at bounding box center [605, 422] width 15 height 24
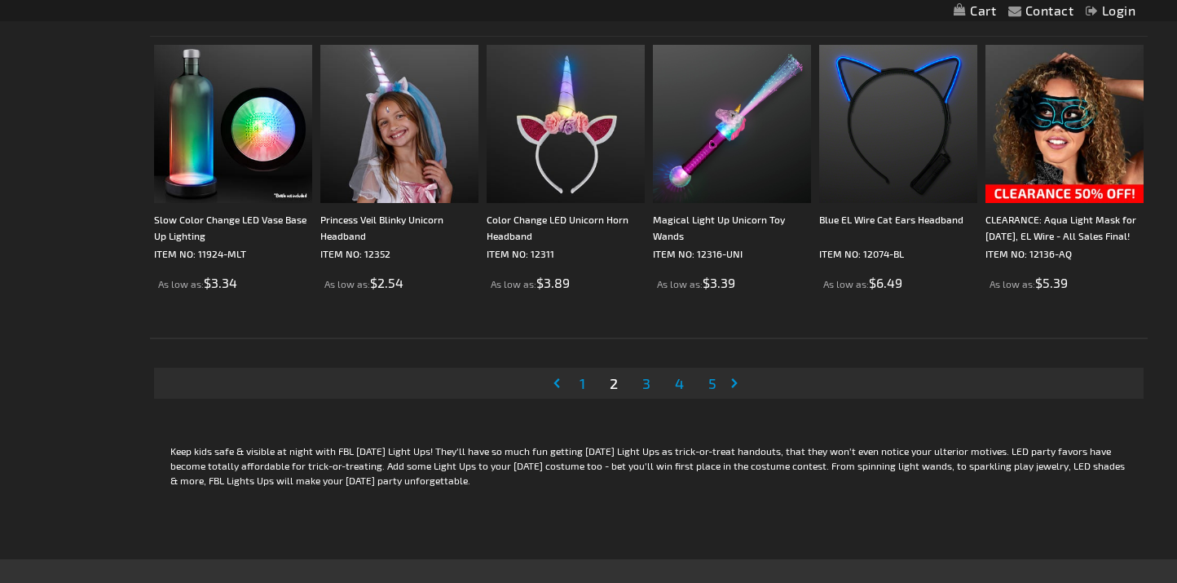
scroll to position [3172, 0]
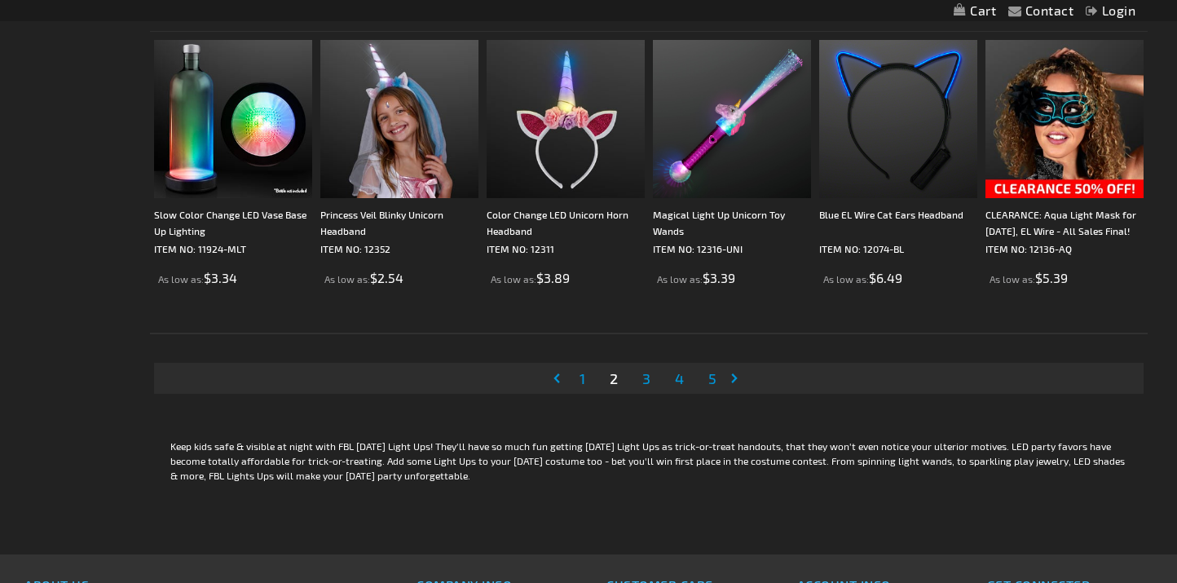
click at [651, 381] on link "Page 3" at bounding box center [646, 378] width 15 height 24
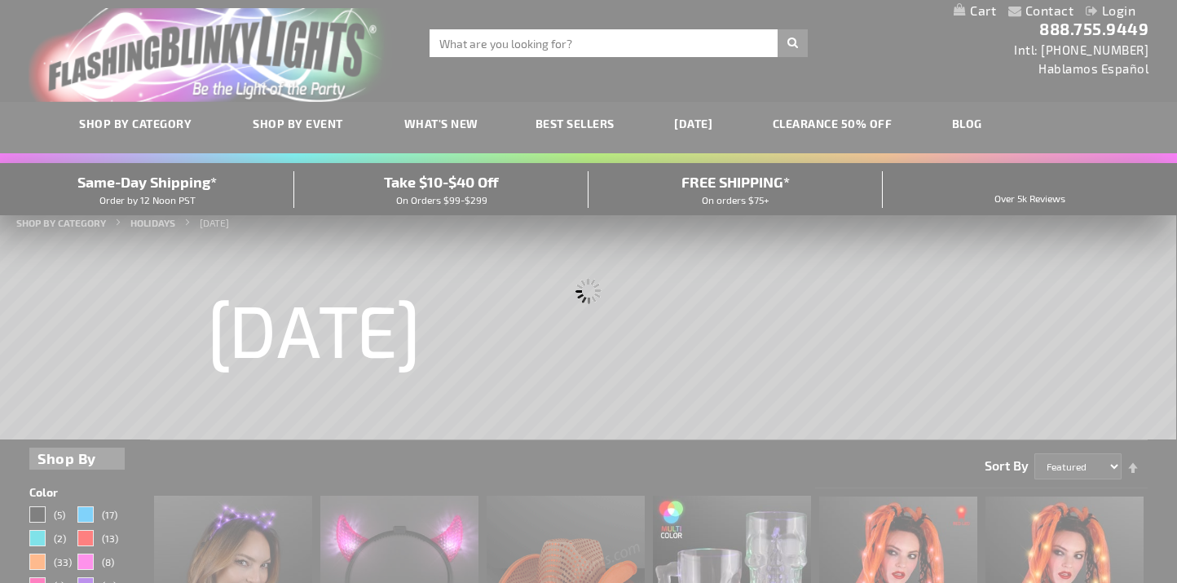
scroll to position [0, 0]
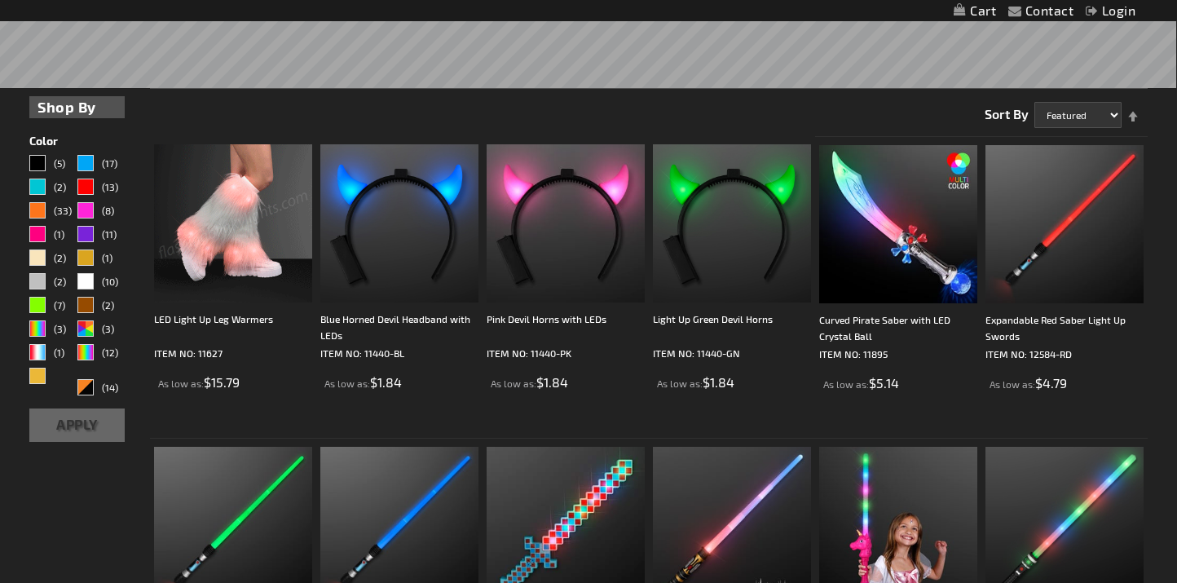
scroll to position [351, 0]
